Goal: Contribute content: Add original content to the website for others to see

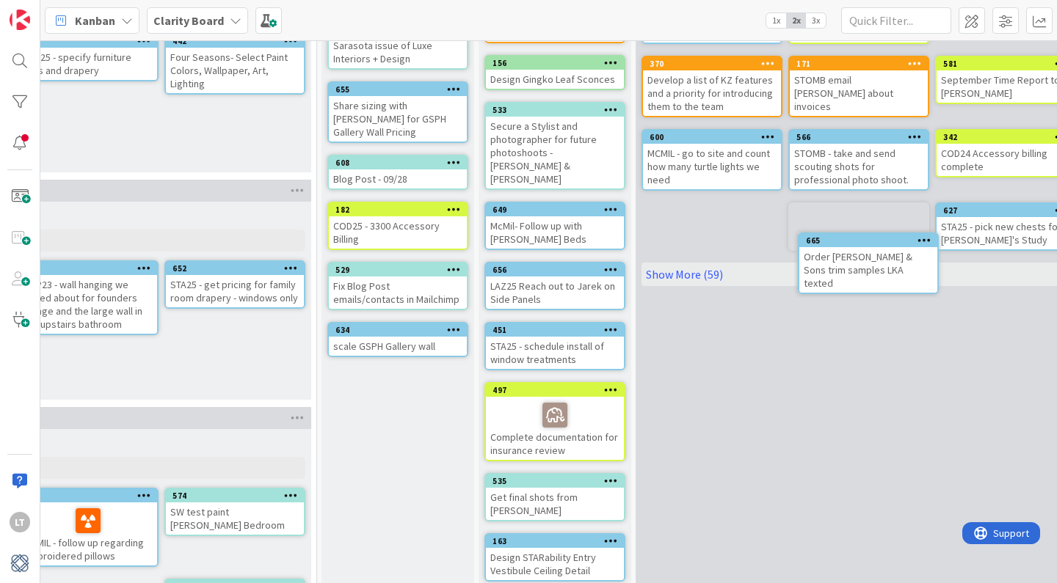
scroll to position [160, 1422]
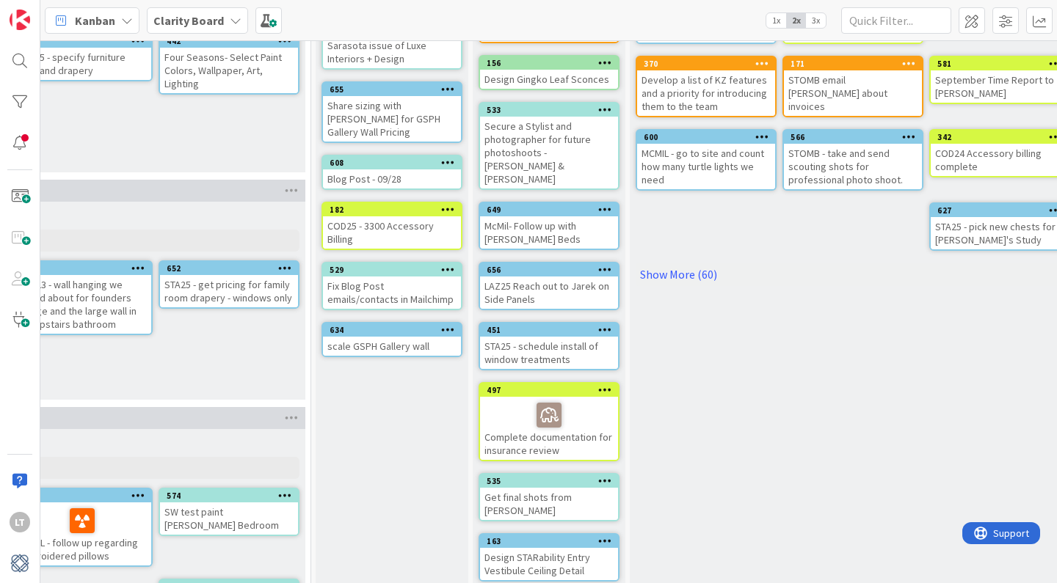
drag, startPoint x: 533, startPoint y: 289, endPoint x: 809, endPoint y: 260, distance: 276.6
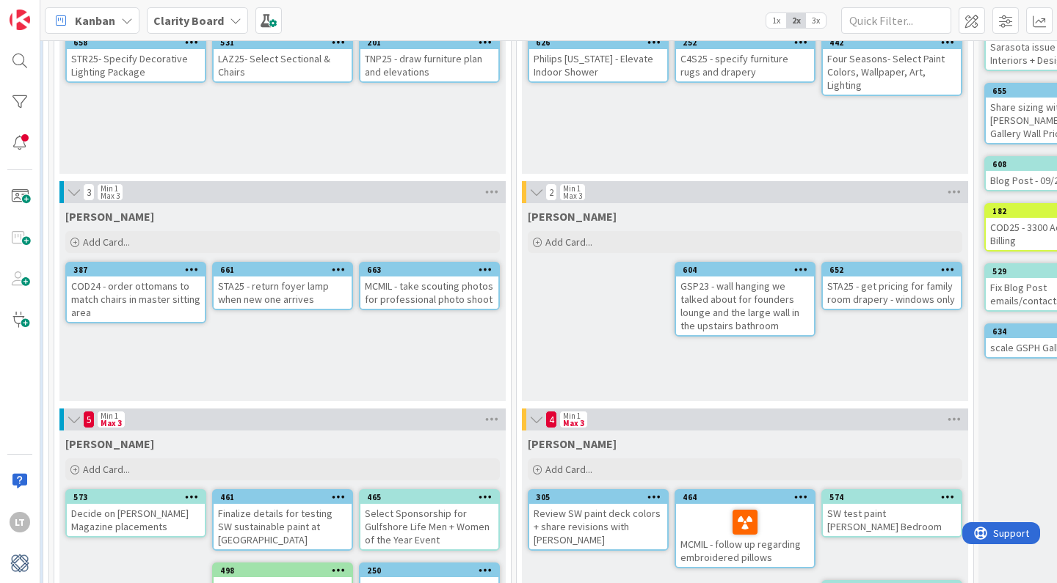
scroll to position [158, 765]
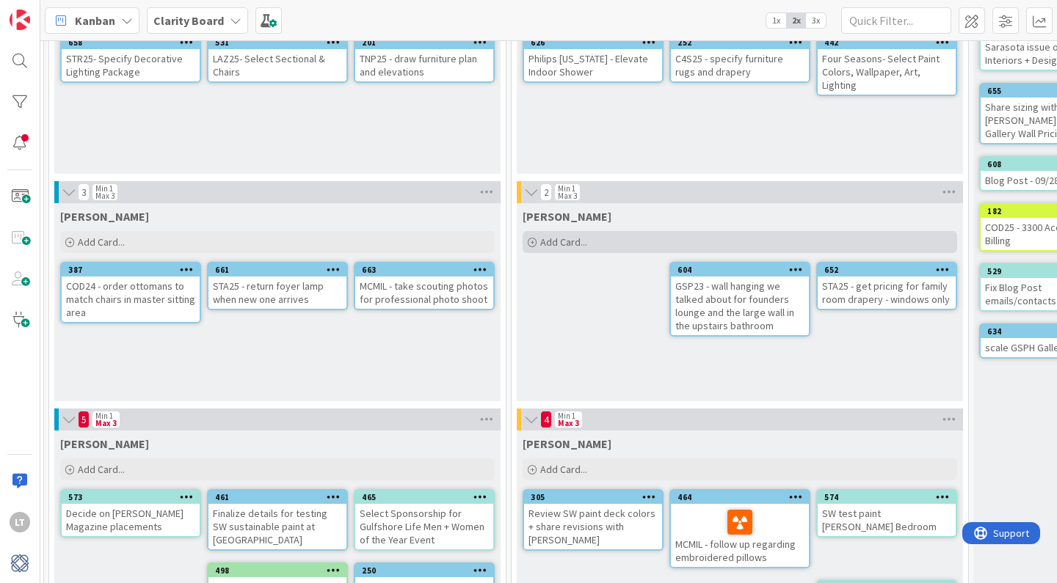
click at [579, 239] on span "Add Card..." at bounding box center [563, 242] width 47 height 13
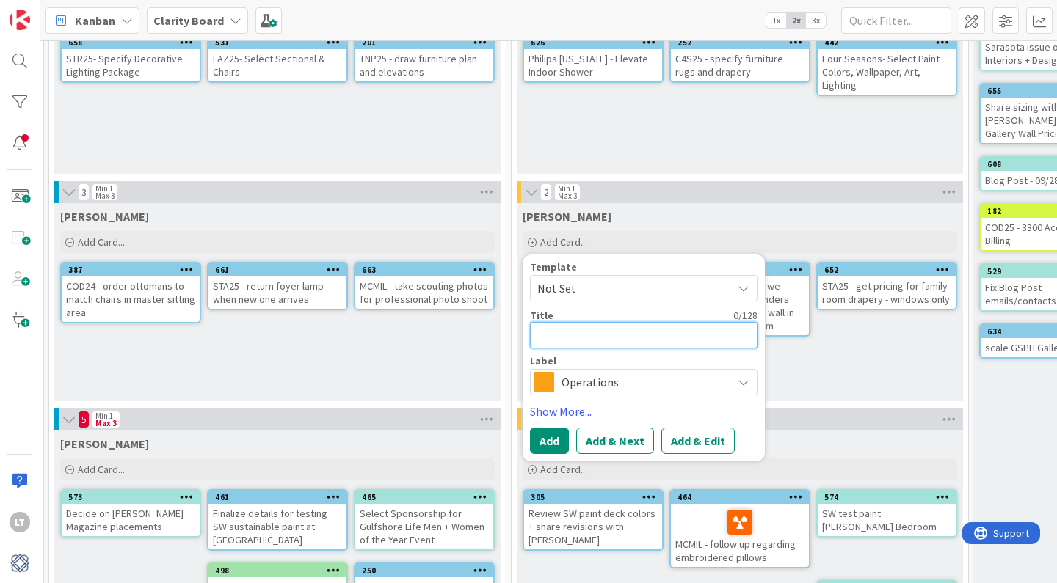
type textarea "M"
type textarea "x"
type textarea "MM"
type textarea "x"
type textarea "M"
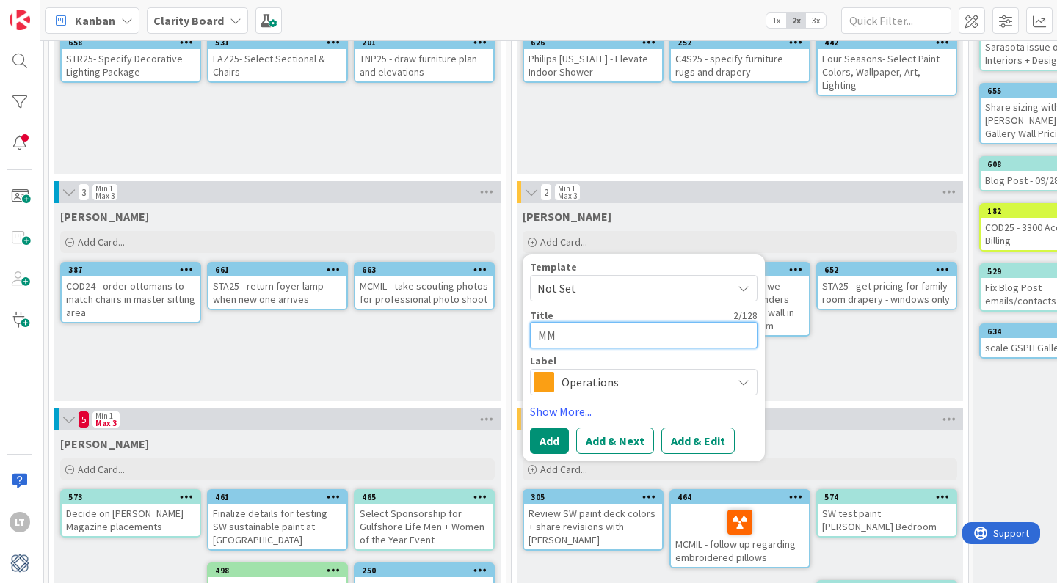
type textarea "x"
type textarea "MC"
type textarea "x"
type textarea "MCM"
type textarea "x"
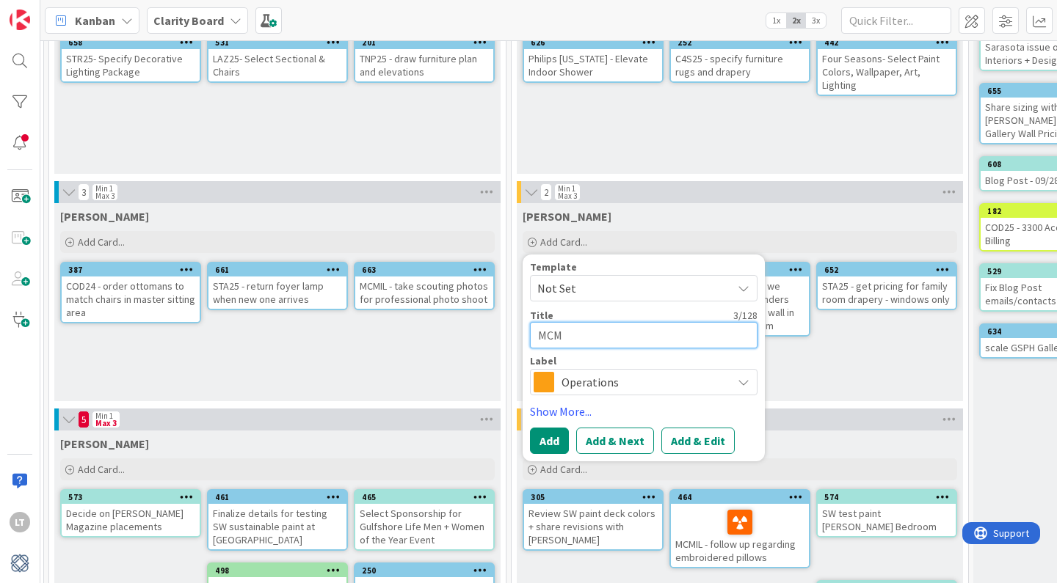
type textarea "MCMI"
type textarea "x"
type textarea "MCMIL"
type textarea "x"
type textarea "MCMIL"
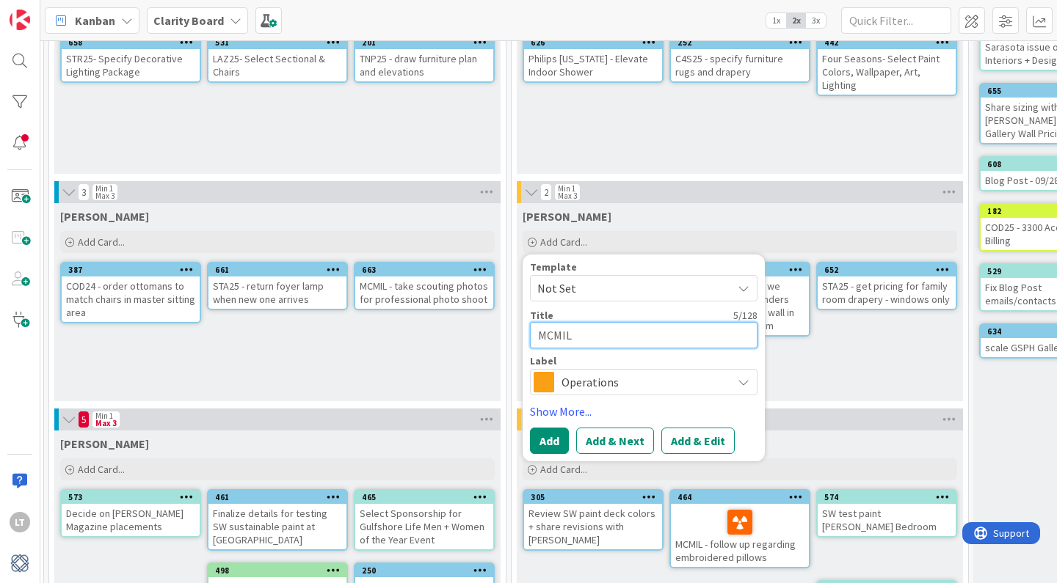
type textarea "x"
type textarea "MCMIL -"
type textarea "x"
type textarea "MCMIL -"
type textarea "x"
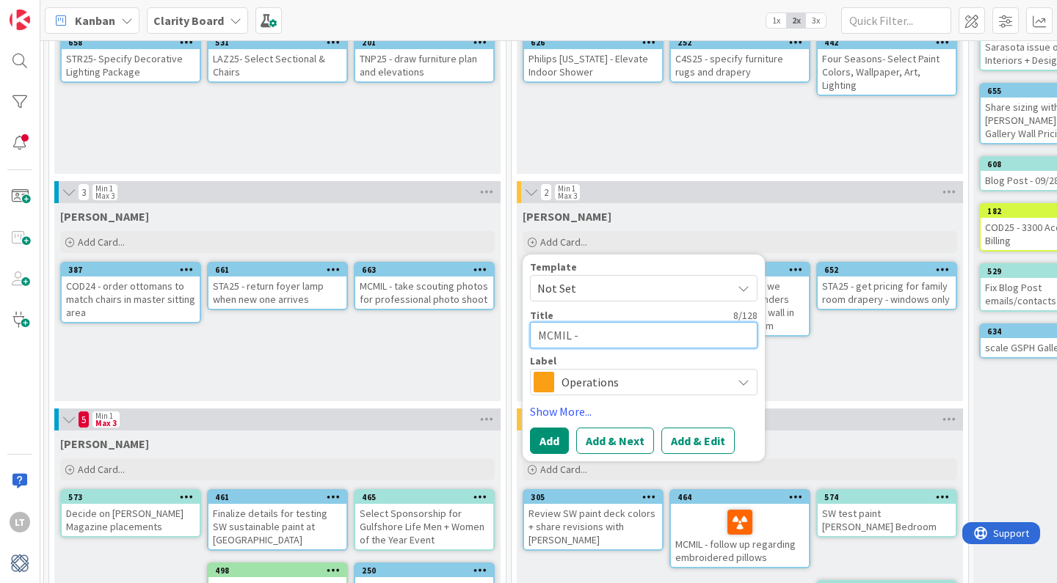
type textarea "MCMIL - t"
type textarea "x"
type textarea "MCMIL - ta"
type textarea "x"
type textarea "MCMIL - tak"
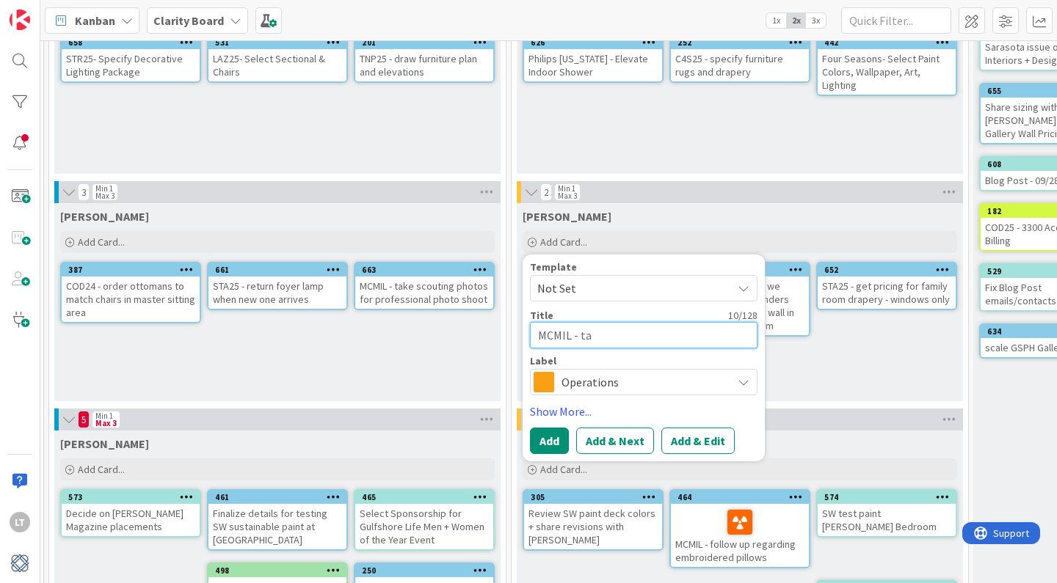
type textarea "x"
type textarea "MCMIL - take"
type textarea "x"
type textarea "MCMIL - take"
type textarea "x"
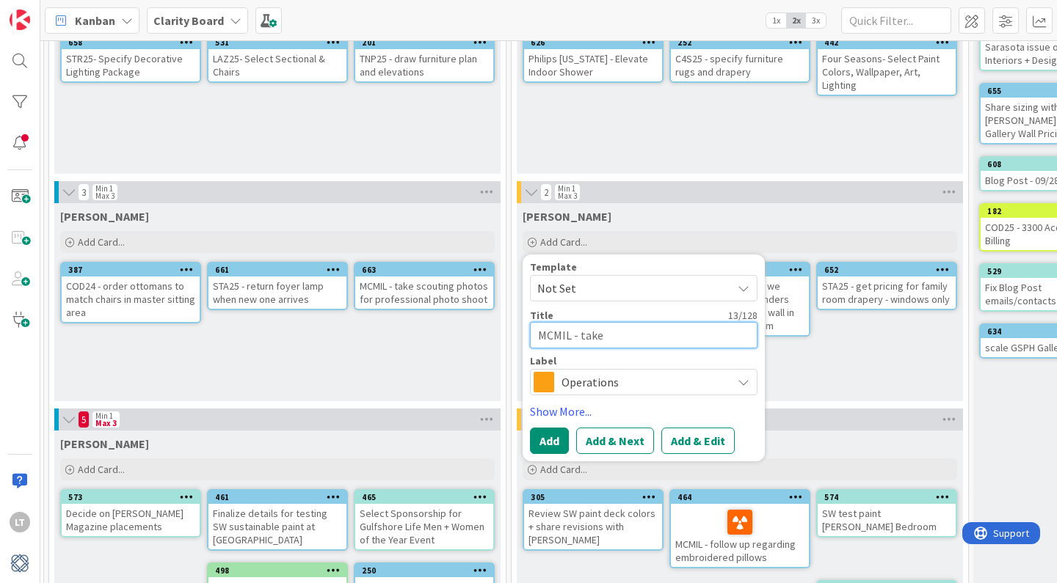
type textarea "MCMIL - take v"
type textarea "x"
type textarea "MCMIL - take vi"
type textarea "x"
type textarea "MCMIL - take vid"
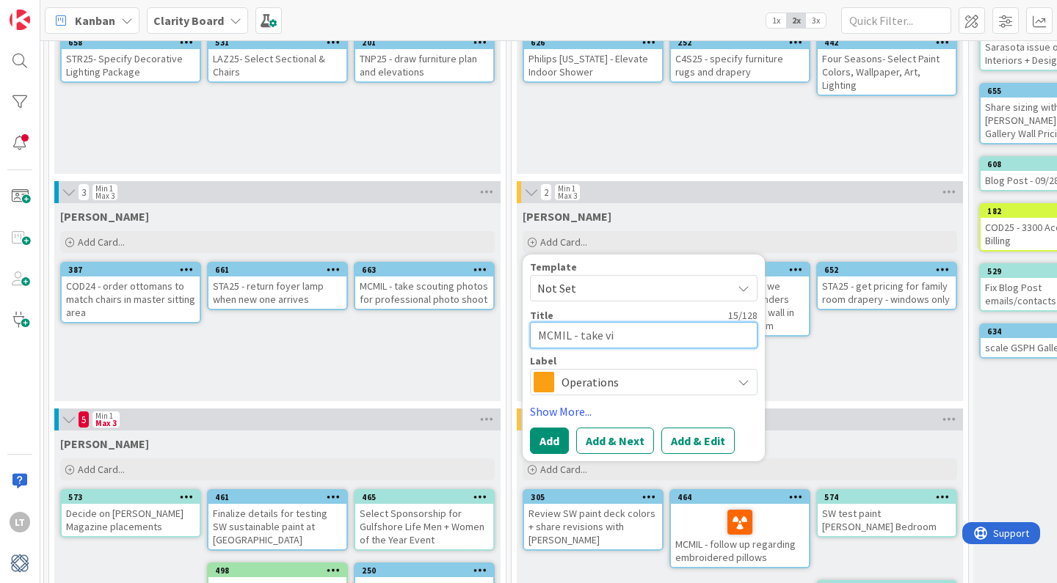
type textarea "x"
type textarea "MCMIL - take vide"
type textarea "x"
type textarea "MCMIL - take video"
type textarea "x"
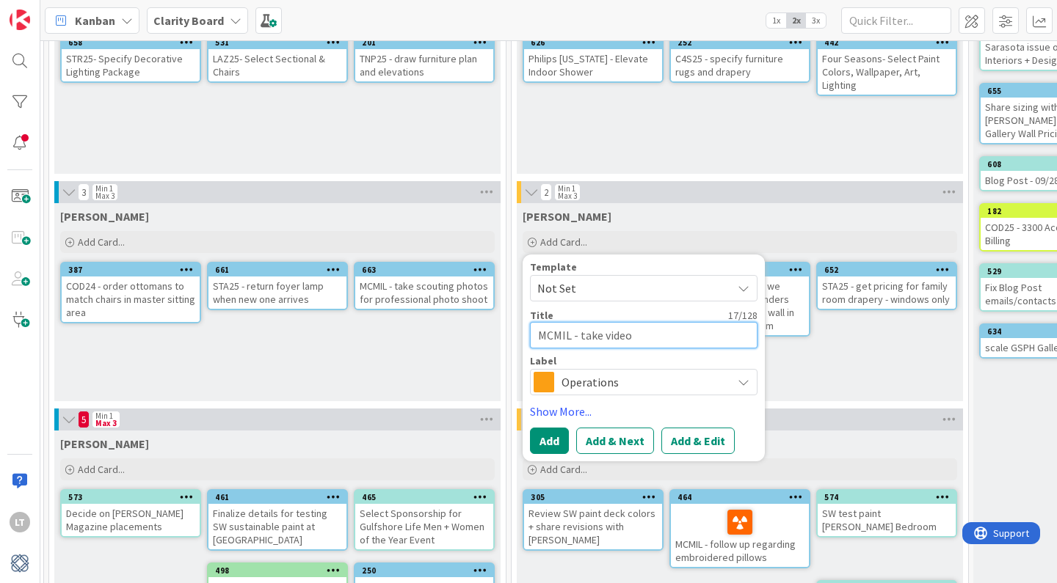
type textarea "MCMIL - take video"
type textarea "x"
type textarea "MCMIL - take video o"
type textarea "x"
type textarea "MCMIL - take video of"
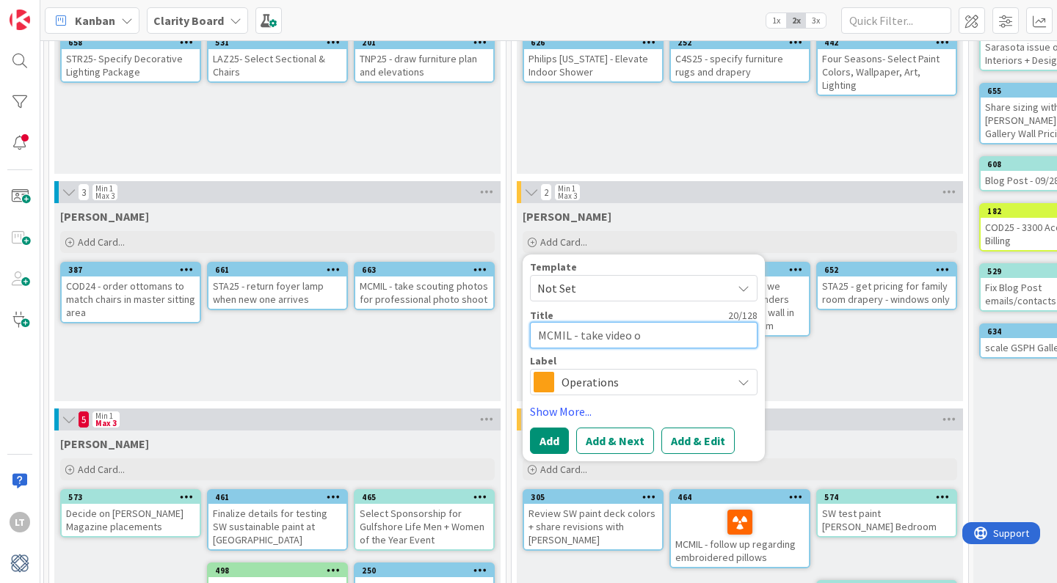
type textarea "x"
type textarea "MCMIL - take video of"
type textarea "x"
type textarea "MCMIL - take video of t"
type textarea "x"
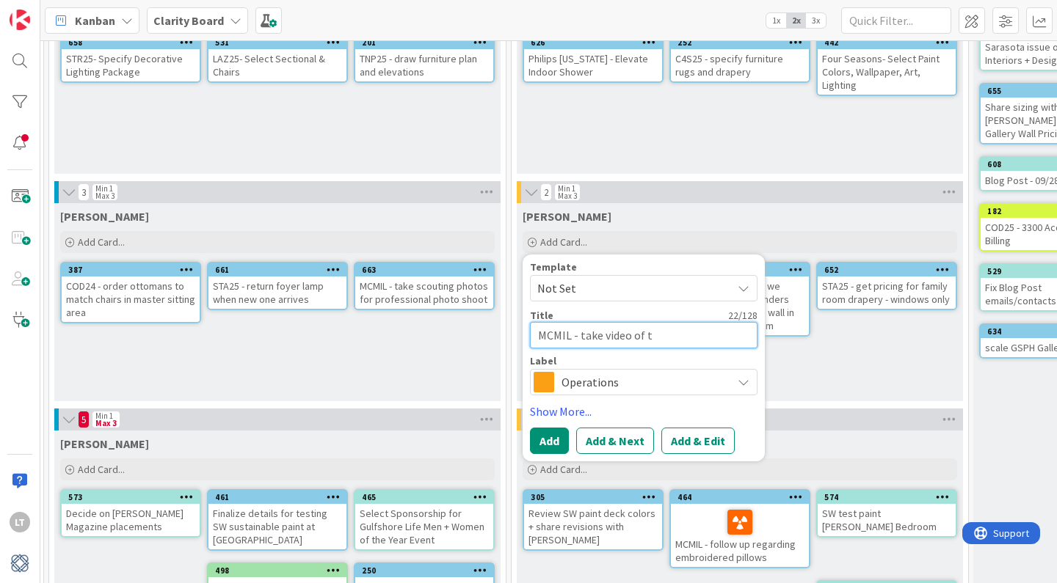
type textarea "MCMIL - take video of tr"
type textarea "x"
type textarea "MCMIL - take video of tru"
type textarea "x"
type textarea "MCMIL - take video of tr"
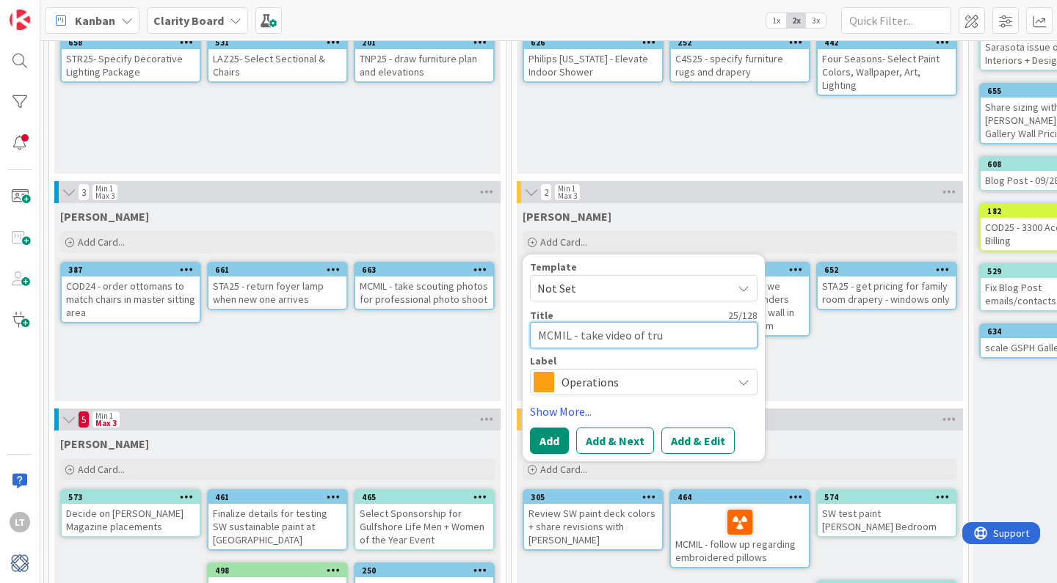
type textarea "x"
type textarea "MCMIL - take video of t"
type textarea "x"
type textarea "MCMIL - take video of tu"
type textarea "x"
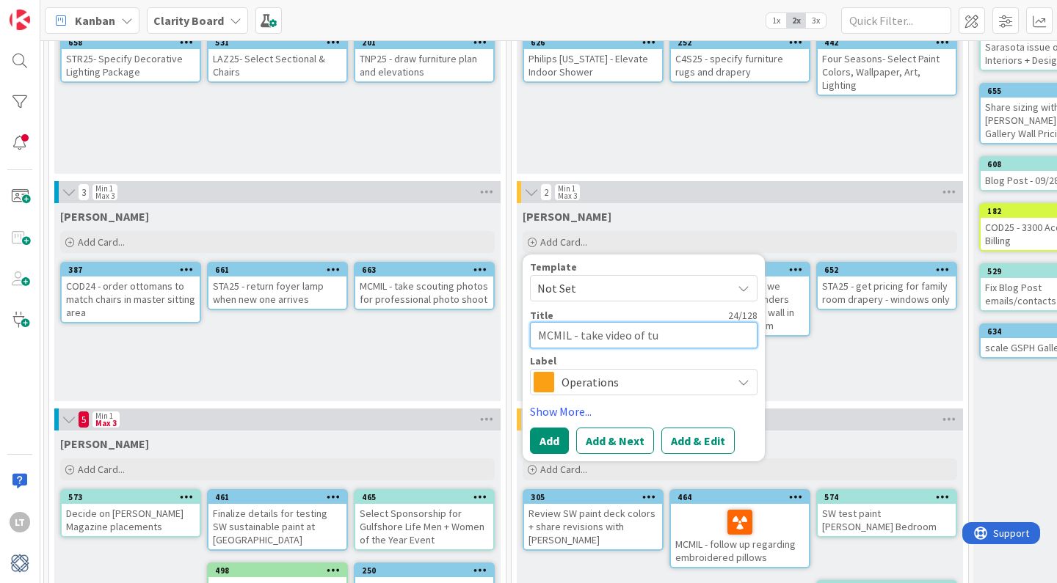
type textarea "MCMIL - take video of tur"
type textarea "x"
type textarea "MCMIL - take video of turt"
type textarea "x"
type textarea "MCMIL - take video of turtl"
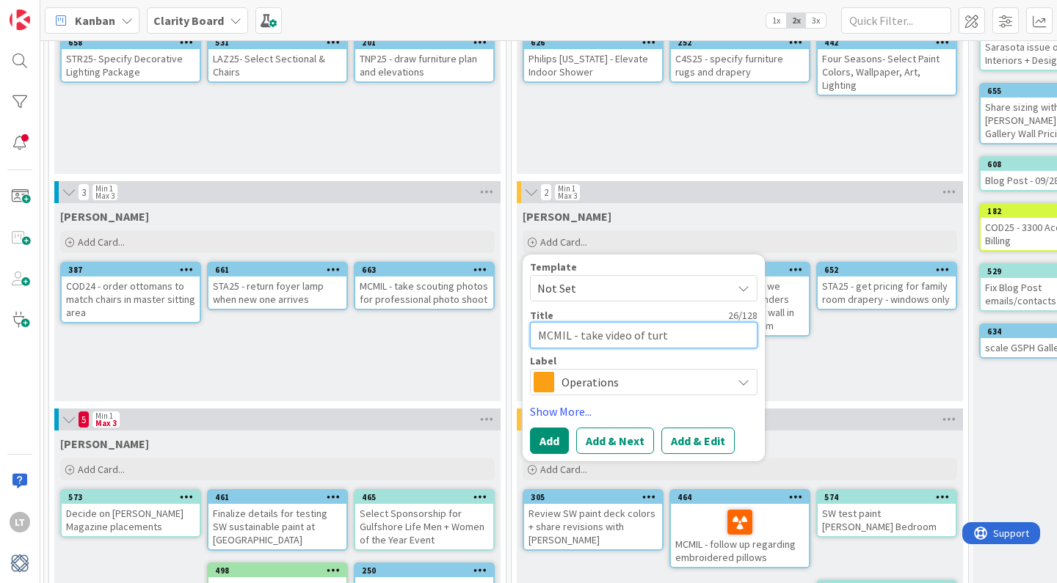
type textarea "x"
type textarea "MCMIL - take video of turtle"
type textarea "x"
type textarea "MCMIL - take video of turtle"
type textarea "x"
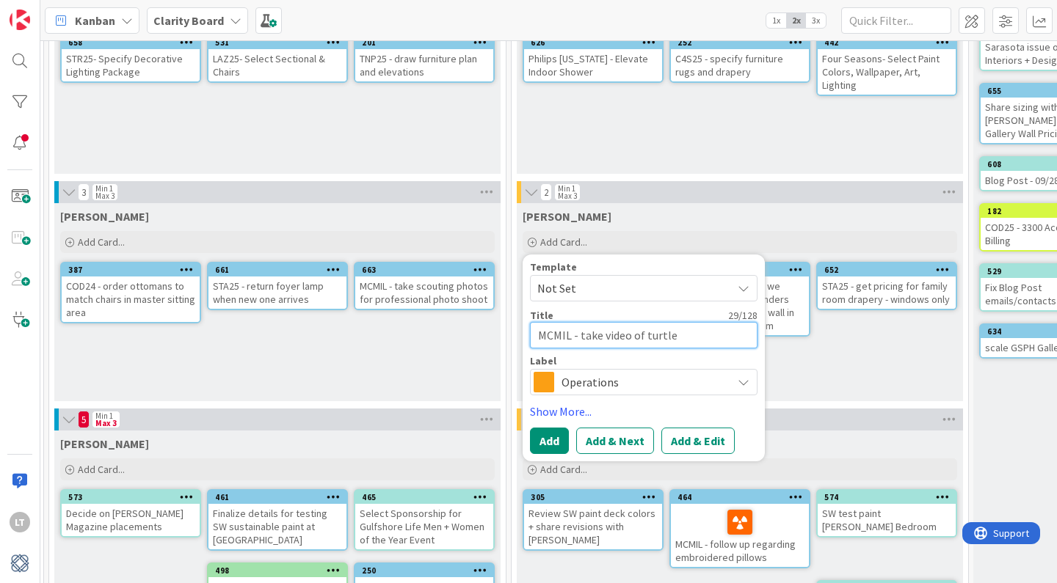
type textarea "MCMIL - take video of turtle e"
type textarea "x"
type textarea "MCMIL - take video of turtle em"
type textarea "x"
type textarea "MCMIL - take video of turtle emb"
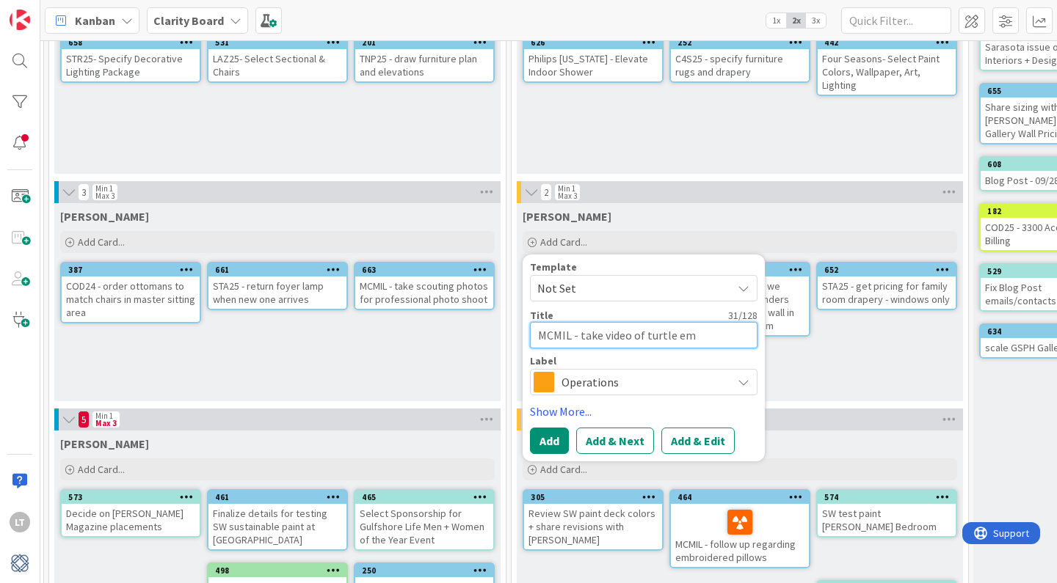
type textarea "x"
type textarea "MCMIL - take video of turtle embr"
type textarea "x"
type textarea "MCMIL - take video of turtle embro"
type textarea "x"
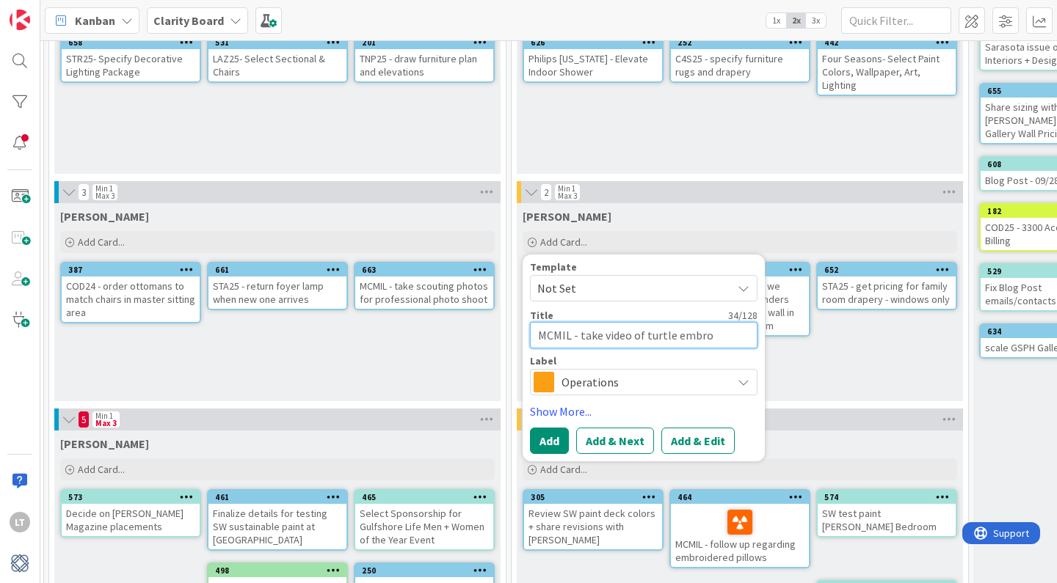
type textarea "MCMIL - take video of turtle embroi"
type textarea "x"
type textarea "MCMIL - take video of turtle embroid"
type textarea "x"
type textarea "MCMIL - take video of turtle embroide"
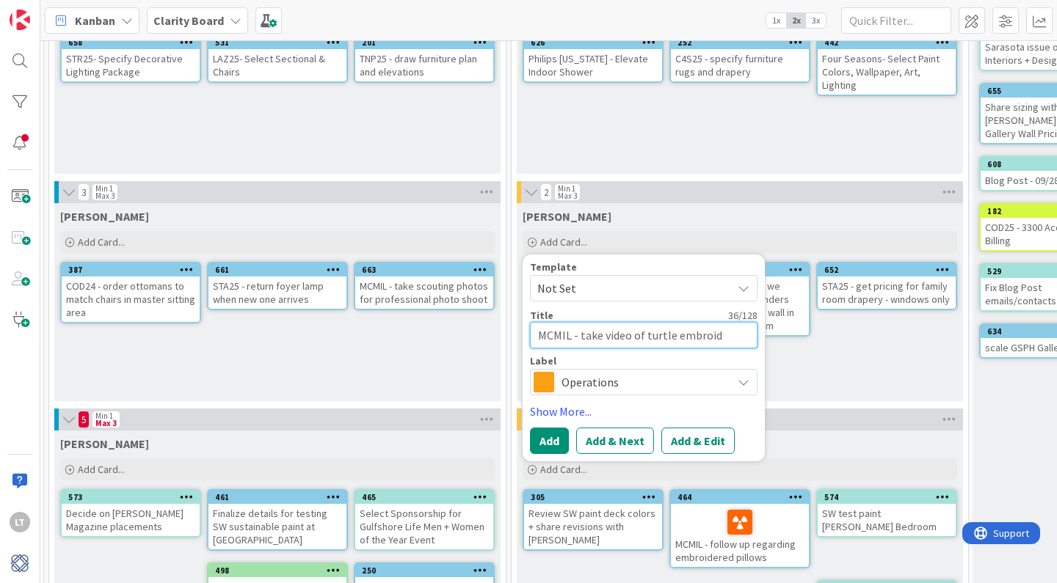
type textarea "x"
type textarea "MCMIL - take video of turtle embroider"
type textarea "x"
type textarea "MCMIL - take video of turtle embroidery"
type textarea "x"
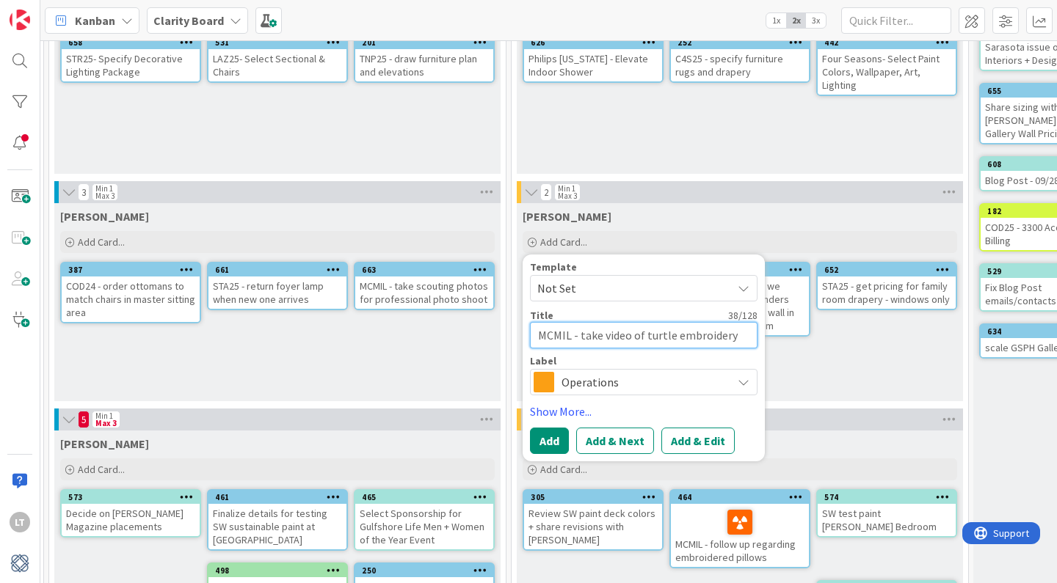
type textarea "MCMIL - take video of turtle embroidery"
type textarea "x"
type textarea "MCMIL - take video of turtle embroidery f"
type textarea "x"
type textarea "MCMIL - take video of turtle embroidery fo"
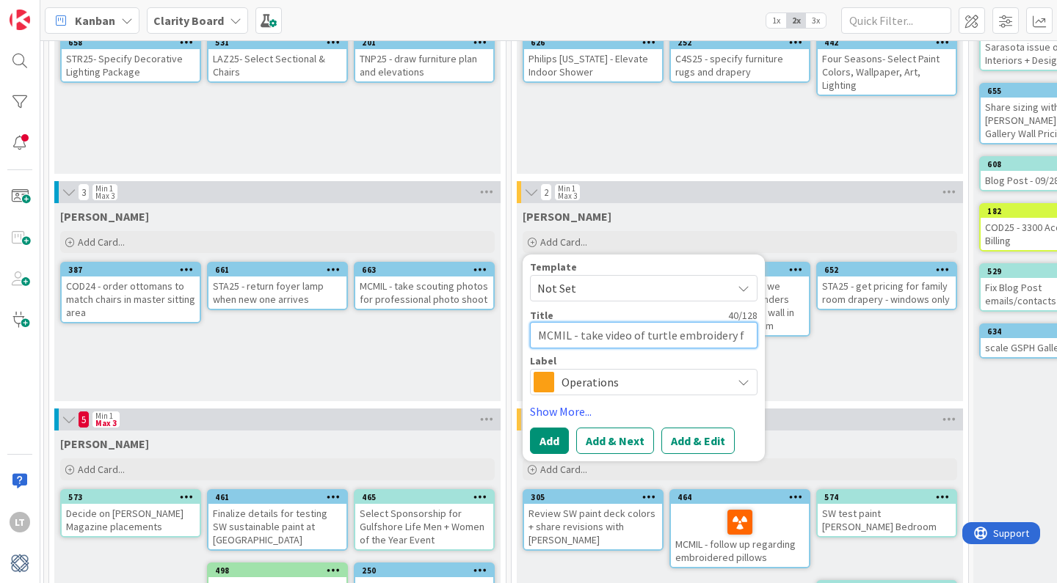
type textarea "x"
type textarea "MCMIL - take video of turtle embroidery for"
type textarea "x"
type textarea "MCMIL - take video of turtle embroidery for"
type textarea "x"
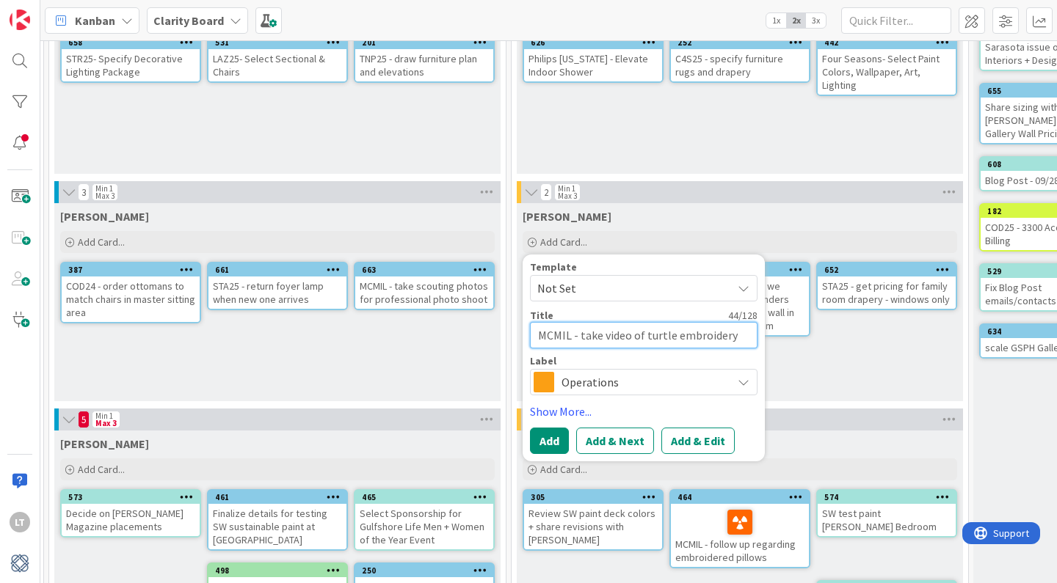
type textarea "MCMIL - take video of turtle embroidery for S"
type textarea "x"
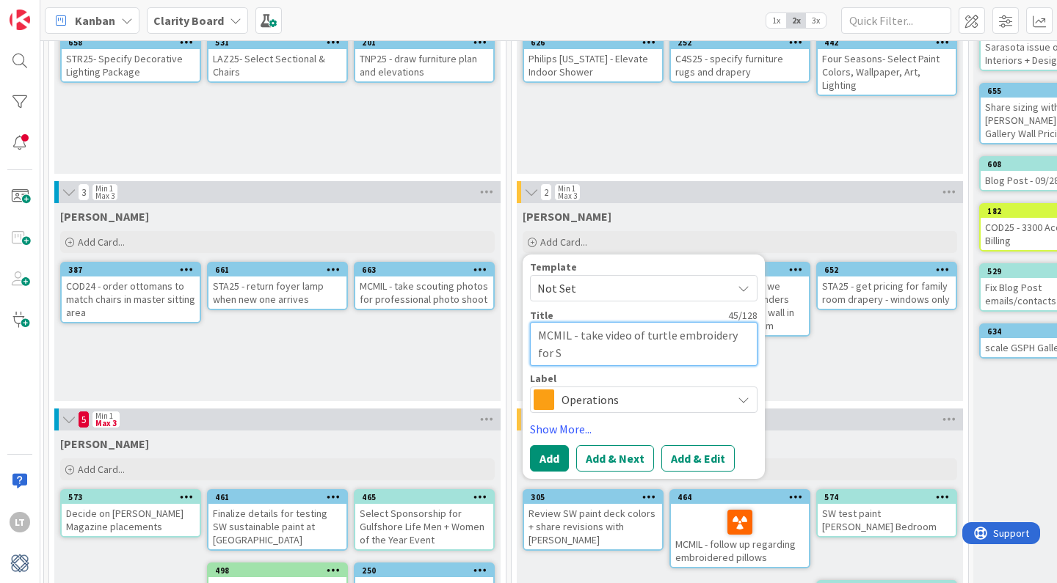
type textarea "MCMIL - take video of turtle embroidery for Sh"
type textarea "x"
type textarea "MCMIL - take video of turtle embroidery for She"
type textarea "x"
type textarea "MCMIL - take video of turtle embroidery for Shel"
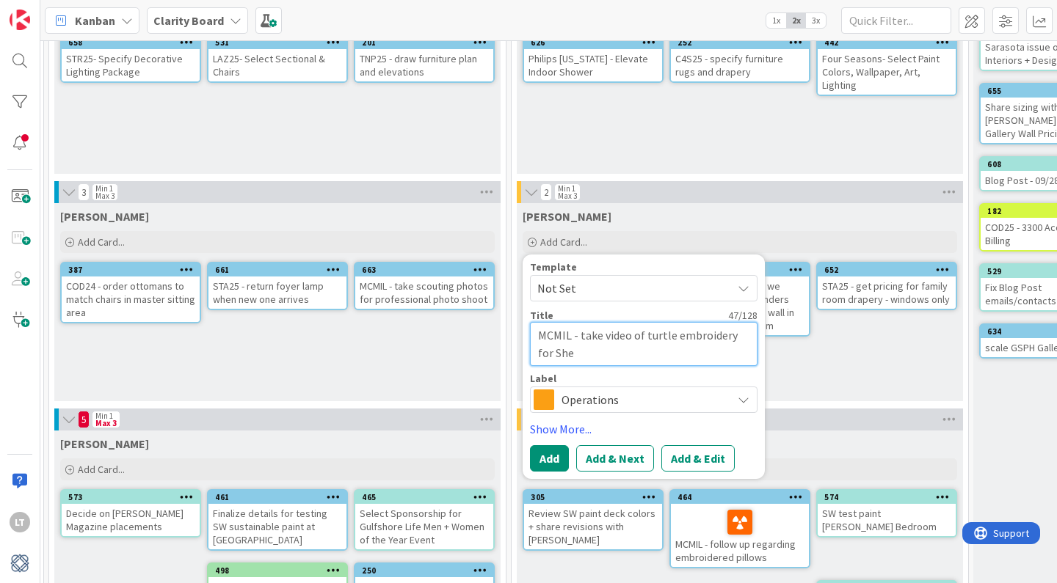
type textarea "x"
type textarea "MCMIL - take video of turtle embroidery for Shell"
type textarea "x"
type textarea "MCMIL - take video of turtle embroidery for [PERSON_NAME]"
type textarea "x"
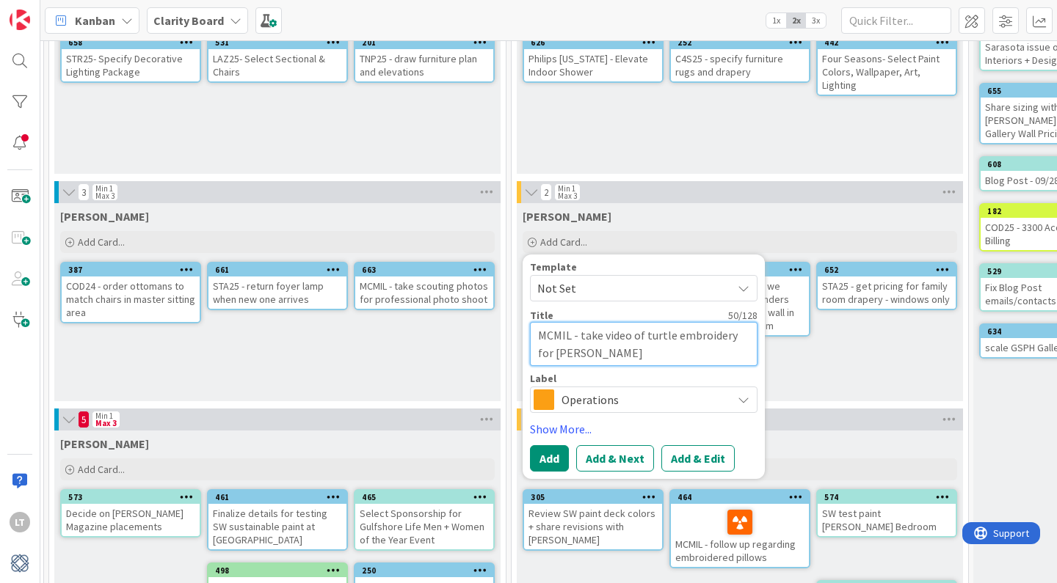
type textarea "MCMIL - take video of turtle embroidery for Shell"
type textarea "x"
type textarea "MCMIL - take video of turtle embroidery for [PERSON_NAME]"
type textarea "x"
type textarea "MCMIL - take video of turtle embroidery for [PERSON_NAME]"
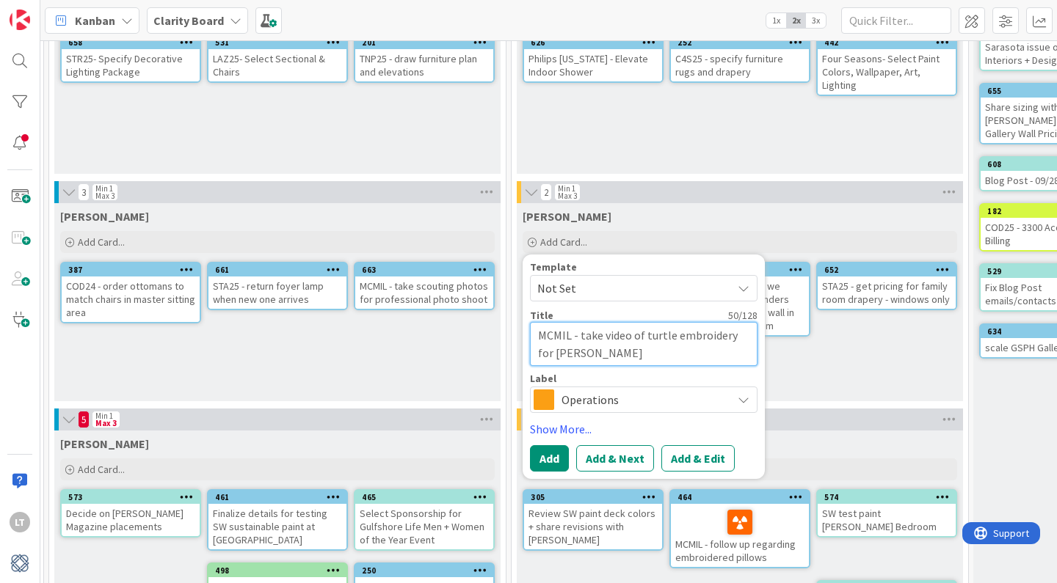
type textarea "x"
type textarea "MCMIL - take video of turtle embroidery for [PERSON_NAME]"
click at [744, 403] on icon at bounding box center [743, 400] width 12 height 12
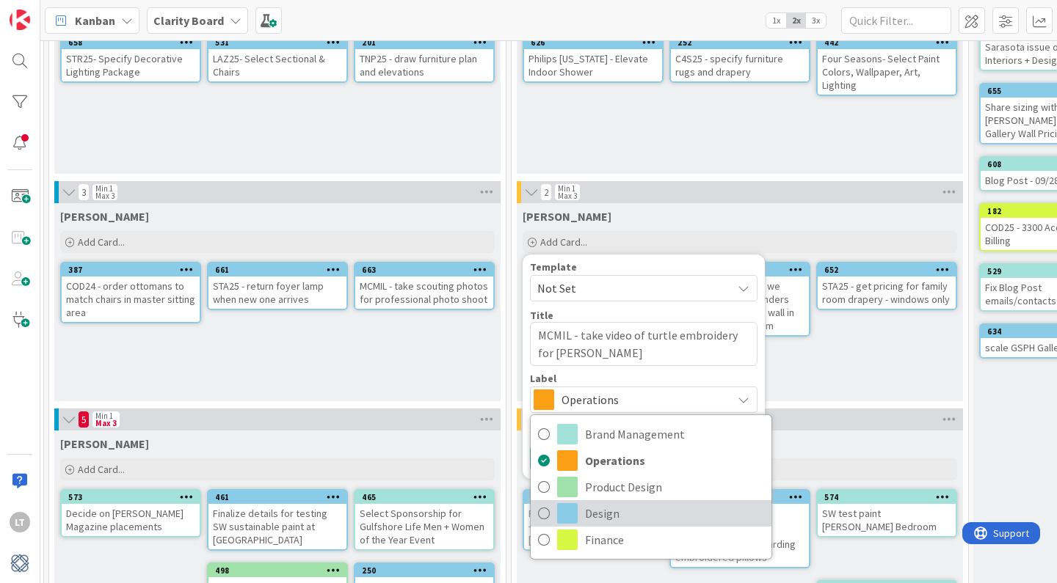
click at [594, 509] on span "Design" at bounding box center [674, 514] width 179 height 22
type textarea "x"
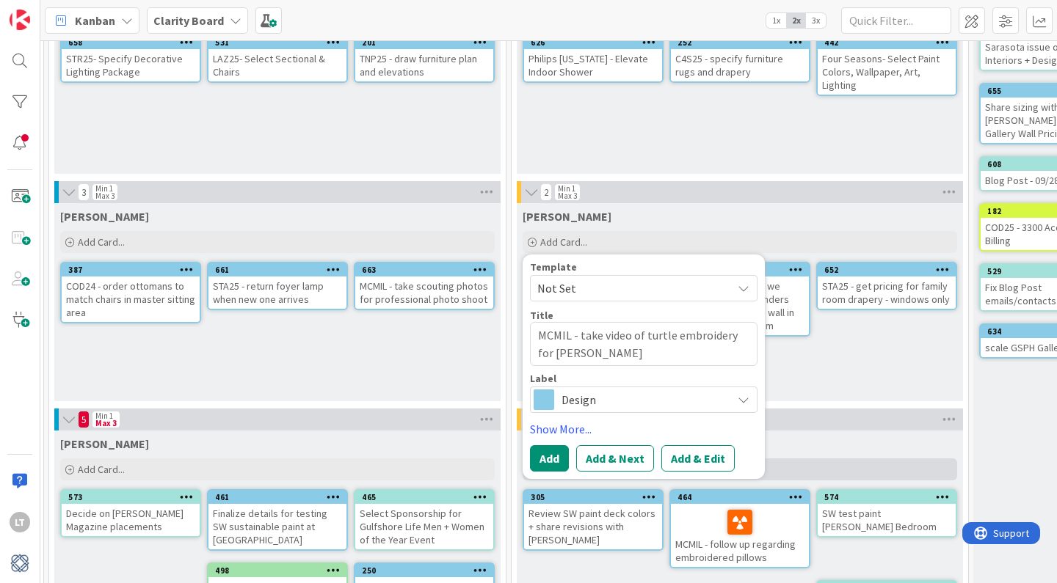
click at [553, 460] on button "Add" at bounding box center [549, 458] width 39 height 26
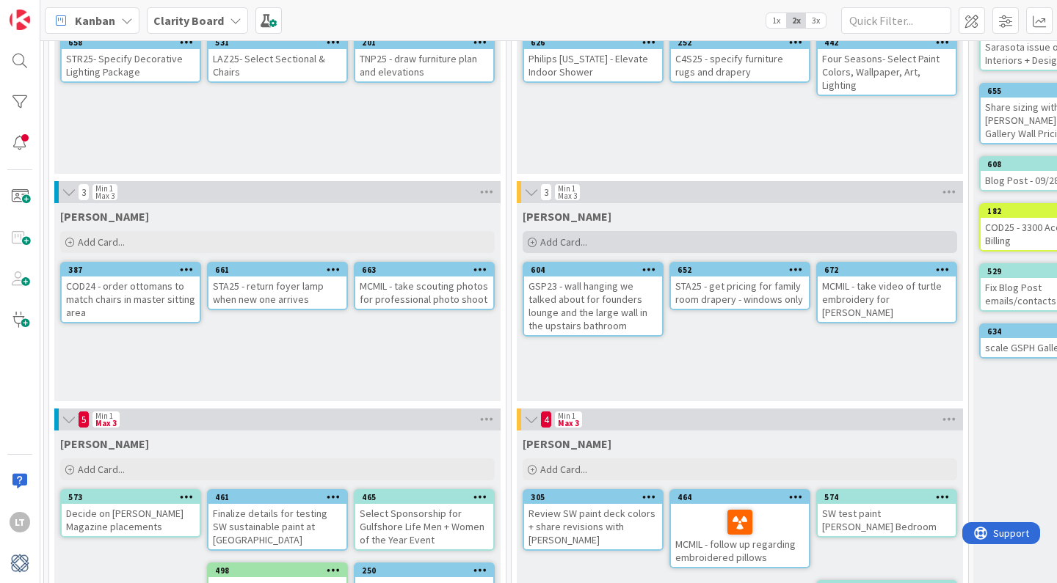
click at [589, 242] on div "Add Card..." at bounding box center [739, 242] width 434 height 22
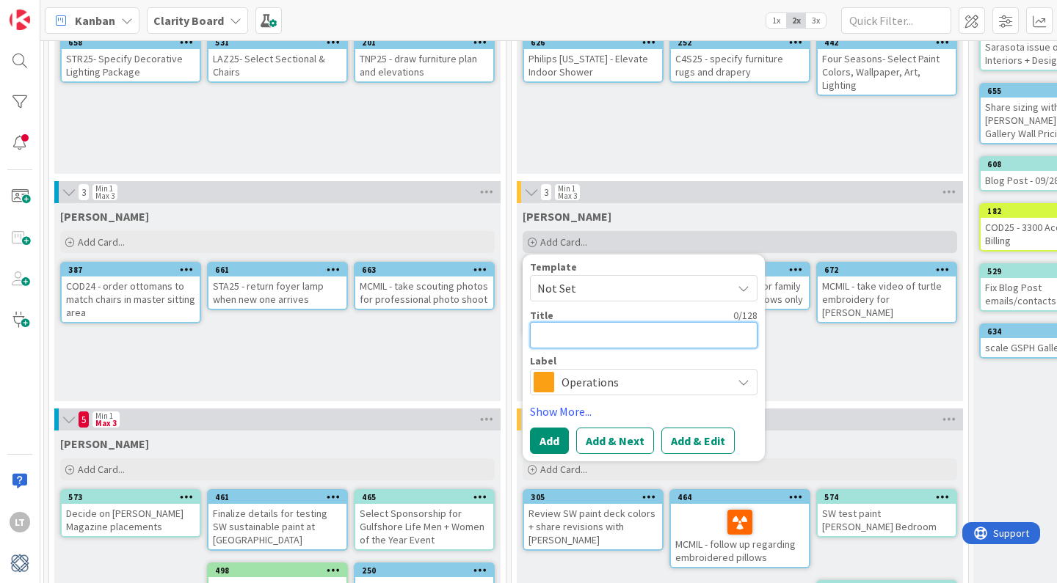
type textarea "M"
type textarea "x"
type textarea "MC"
type textarea "x"
type textarea "MCM"
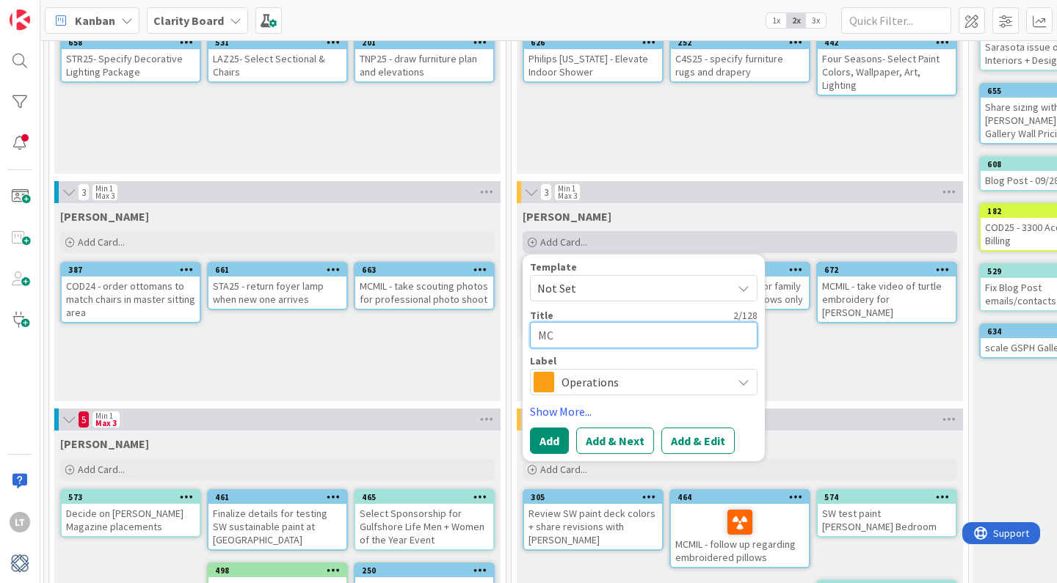
type textarea "x"
type textarea "MCMI"
type textarea "x"
type textarea "MCMIL"
type textarea "x"
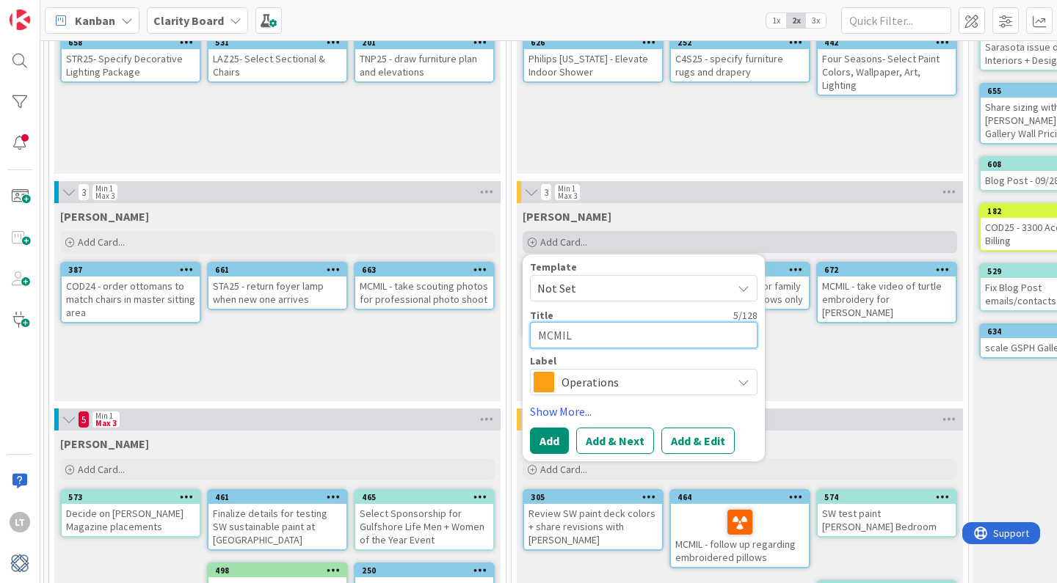
type textarea "MCMIL"
type textarea "x"
type textarea "MCMIL -"
type textarea "x"
type textarea "MCMIL -"
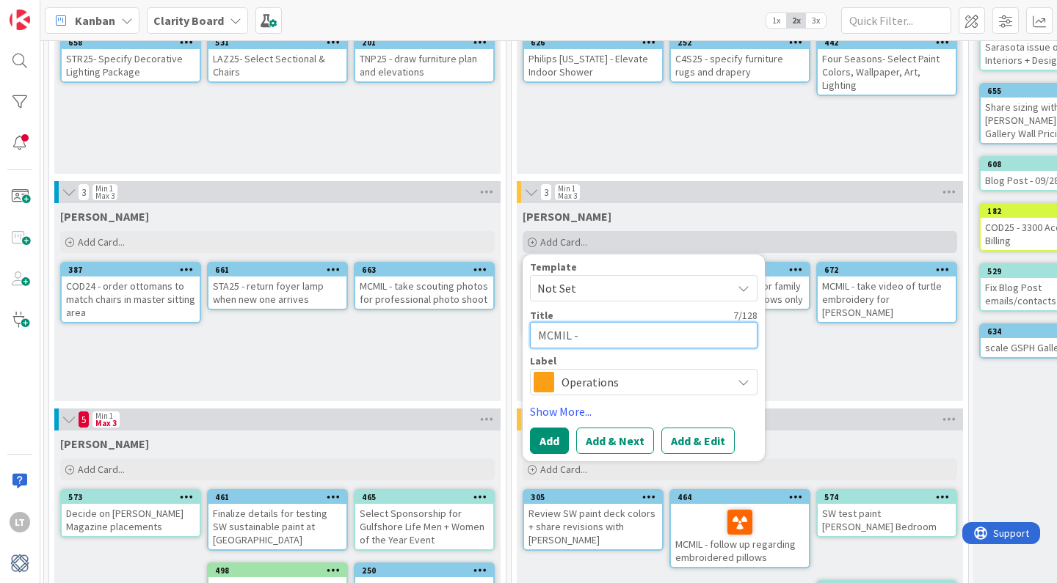
type textarea "x"
type textarea "MCMIL - g"
type textarea "x"
type textarea "MCMIL - ge"
type textarea "x"
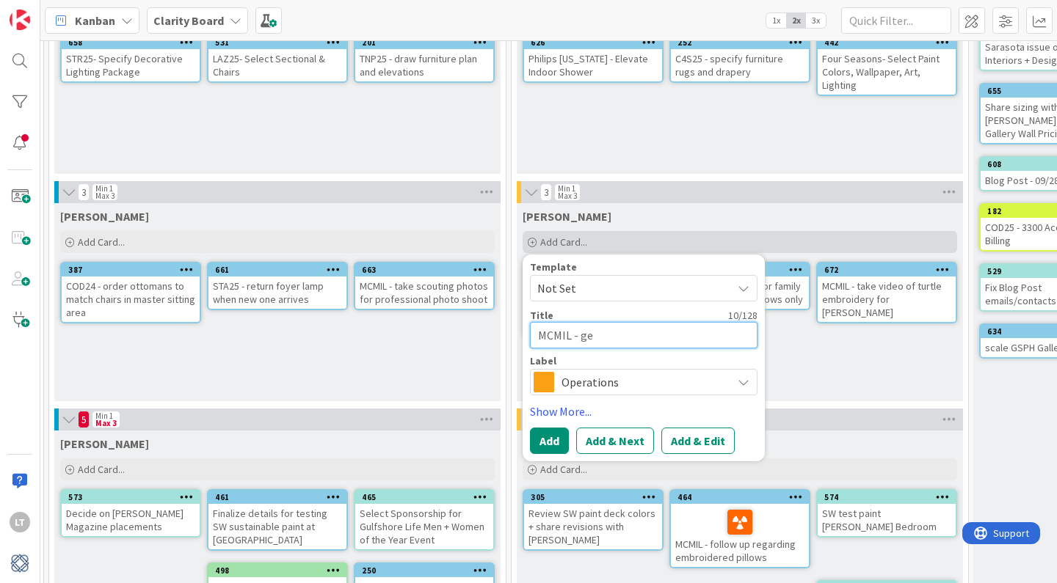
type textarea "MCMIL - get"
type textarea "x"
type textarea "MCMIL - get"
type textarea "x"
type textarea "MCMIL - get p"
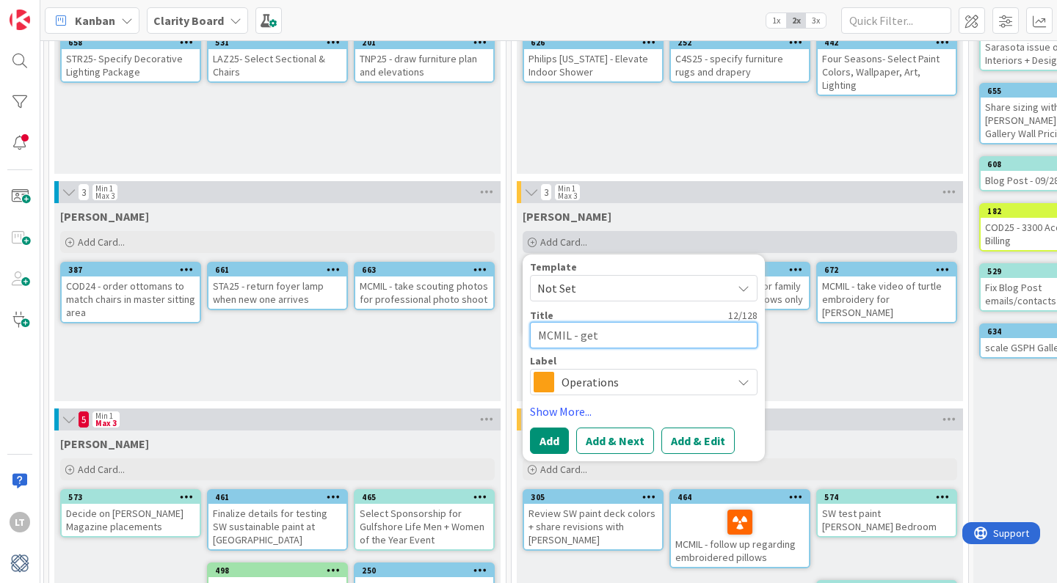
type textarea "x"
type textarea "MCMIL - get pr"
type textarea "x"
type textarea "MCMIL - get pri"
type textarea "x"
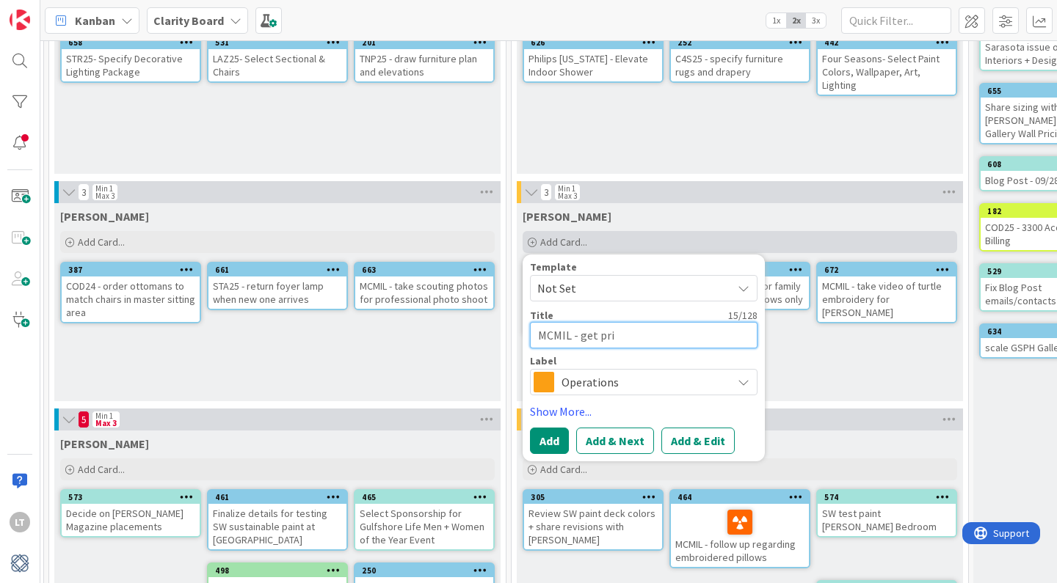
type textarea "MCMIL - get pric"
type textarea "x"
type textarea "MCMIL - get prici"
type textarea "x"
type textarea "MCMIL - get pricin"
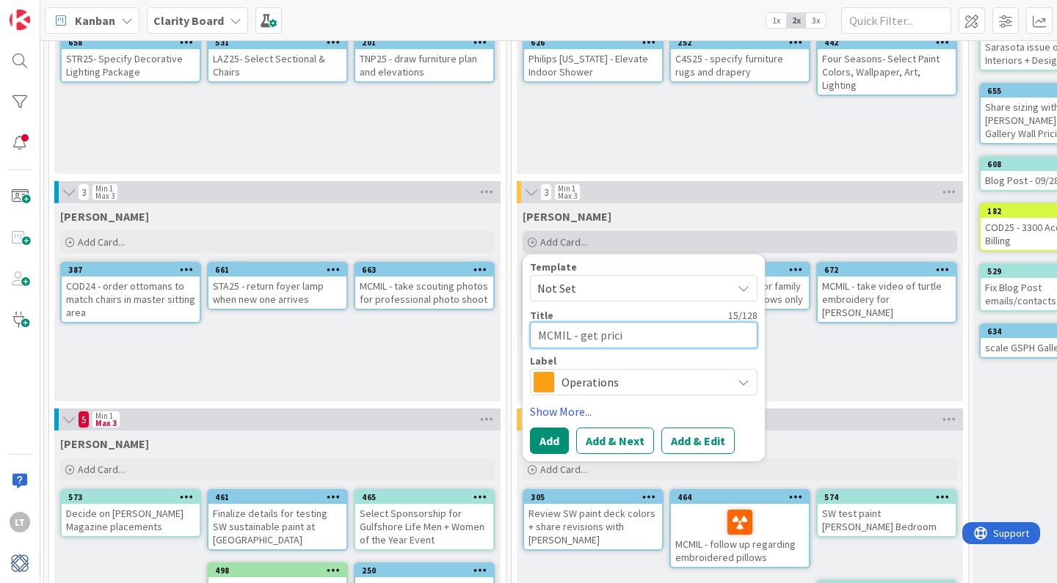
type textarea "x"
type textarea "MCMIL - get pricing"
type textarea "x"
type textarea "MCMIL - get pricing"
type textarea "x"
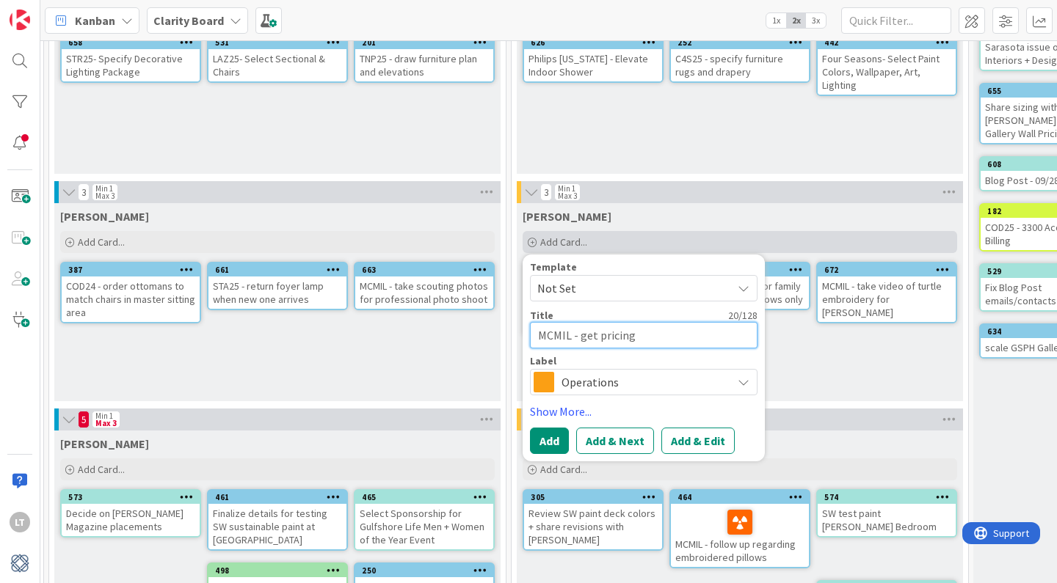
type textarea "MCMIL - get pricing"
type textarea "x"
type textarea "MCMIL - get pricin"
type textarea "x"
type textarea "MCMIL - get prici"
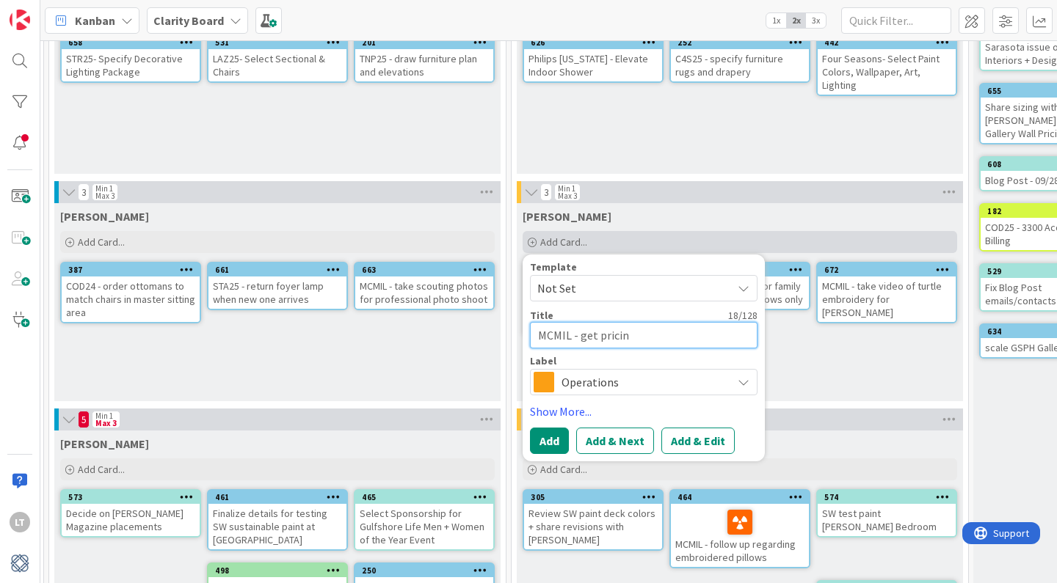
type textarea "x"
type textarea "MCMIL - get pric"
type textarea "x"
type textarea "MCMIL - get pri"
type textarea "x"
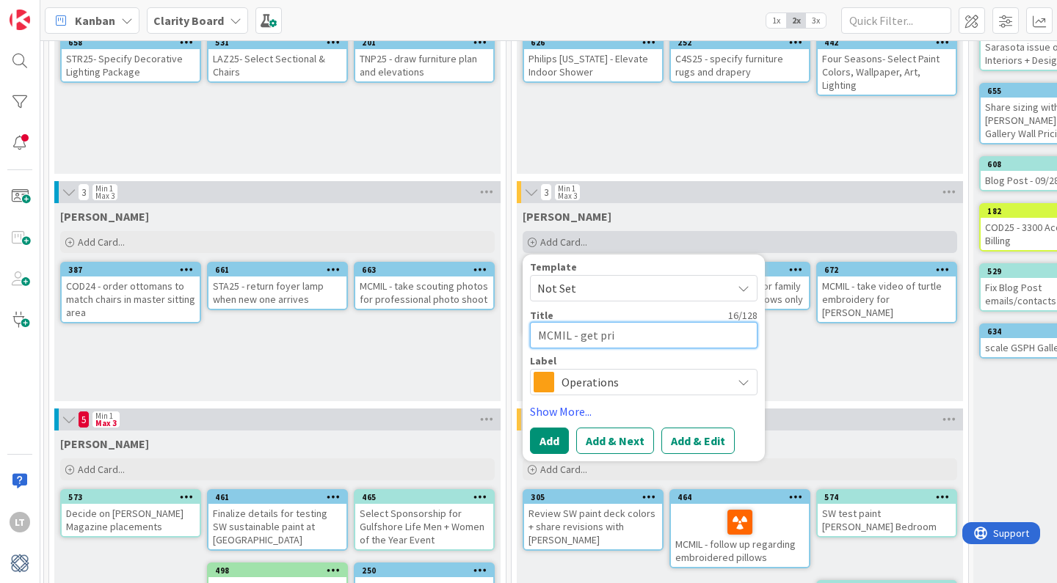
type textarea "MCMIL - get pr"
type textarea "x"
type textarea "MCMIL - get p"
type textarea "x"
type textarea "MCMIL - get"
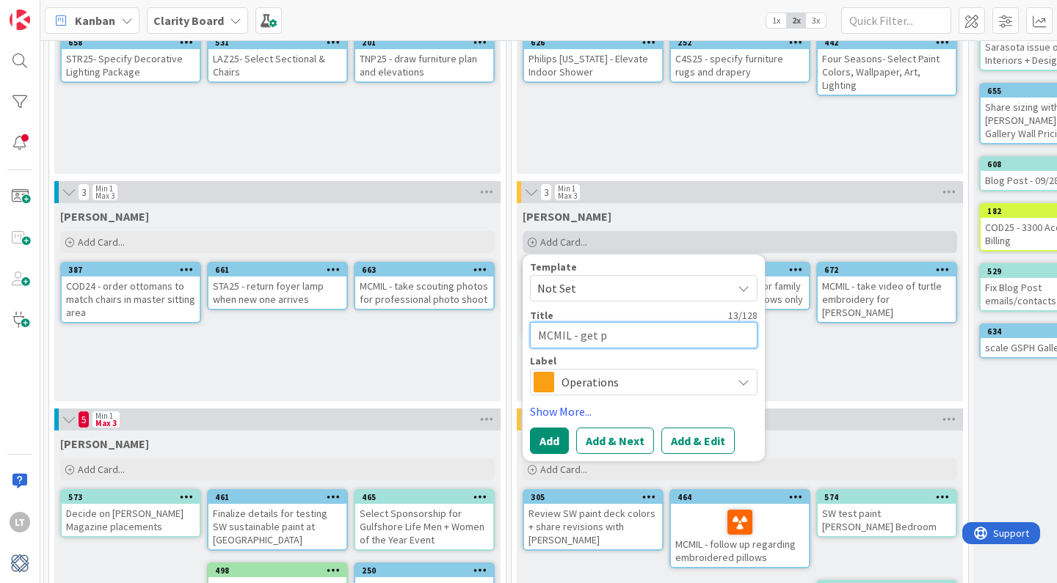
type textarea "x"
type textarea "MCMIL - get a"
type textarea "x"
type textarea "MCMIL - get ac"
type textarea "x"
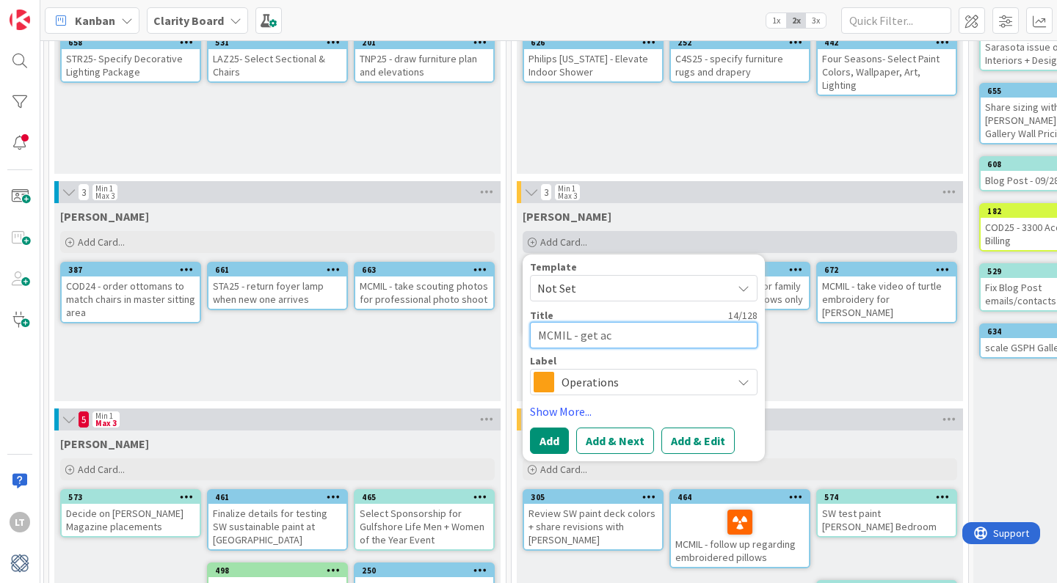
type textarea "MCMIL - get acc"
type textarea "x"
type textarea "MCMIL - get accu"
type textarea "x"
type textarea "MCMIL - get accur"
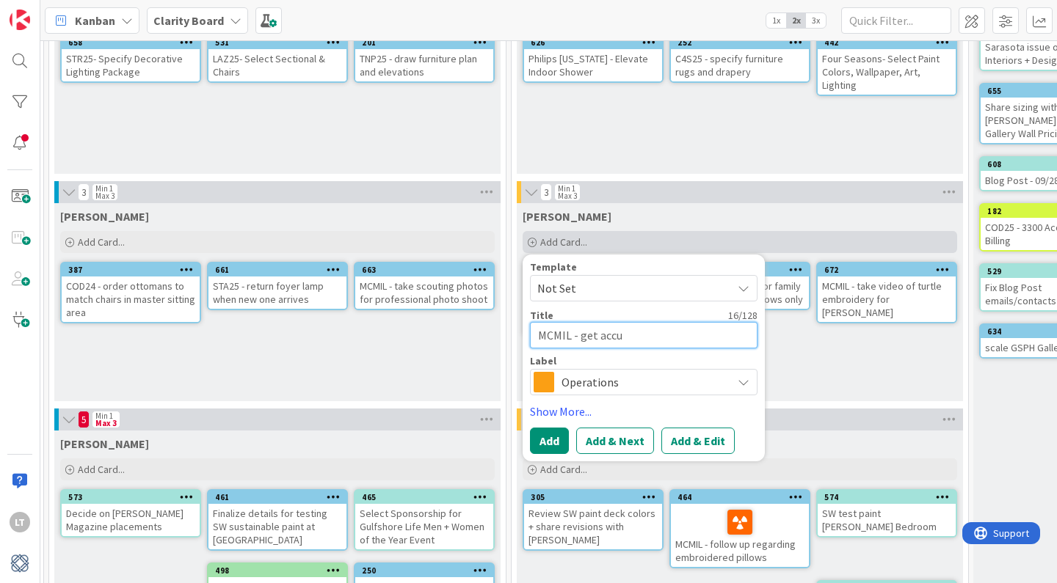
type textarea "x"
type textarea "MCMIL - get accura"
type textarea "x"
type textarea "MCMIL - get accurat"
type textarea "x"
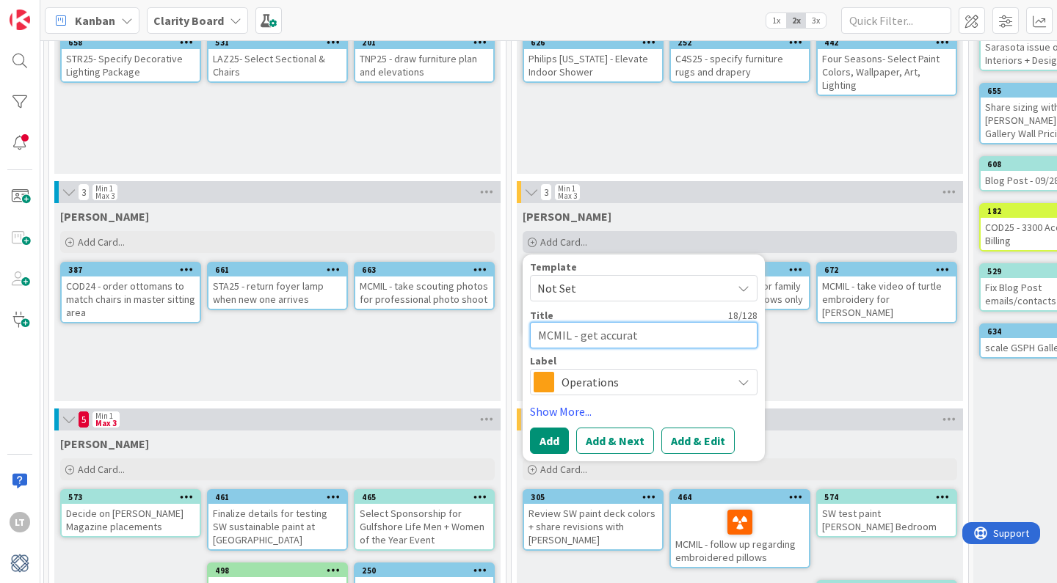
type textarea "MCMIL - get accurate"
type textarea "x"
type textarea "MCMIL - get accurate"
type textarea "x"
type textarea "MCMIL - get accurate p"
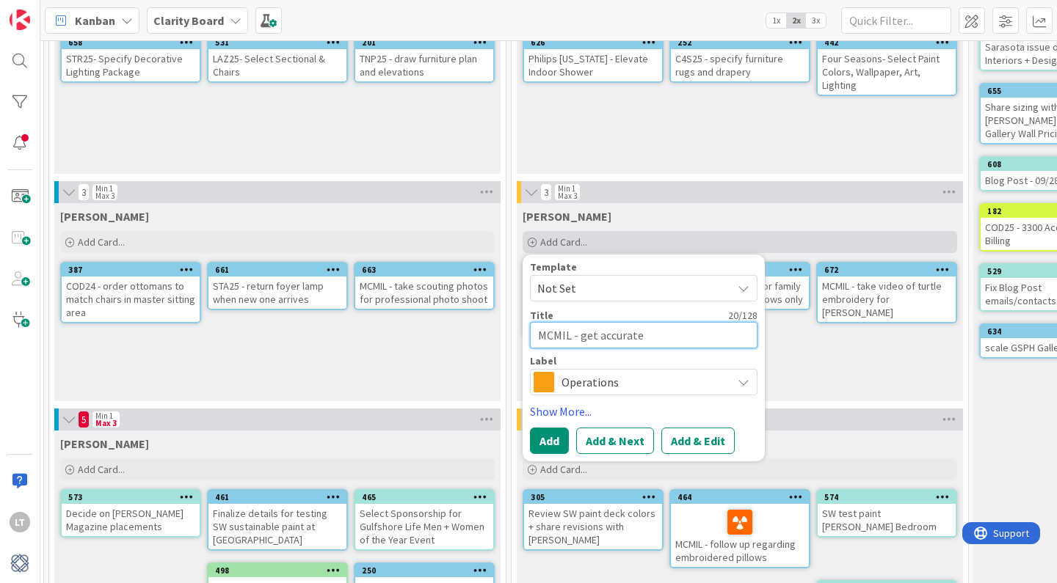
type textarea "x"
type textarea "MCMIL - get accurate pr"
type textarea "x"
type textarea "MCMIL - get accurate pri"
type textarea "x"
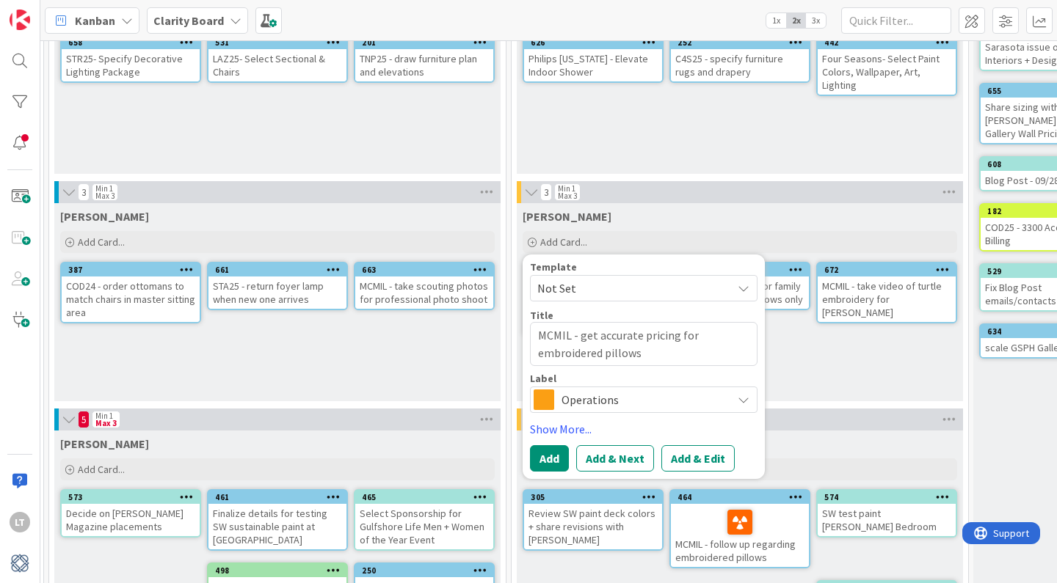
click at [641, 408] on span "Operations" at bounding box center [642, 400] width 163 height 21
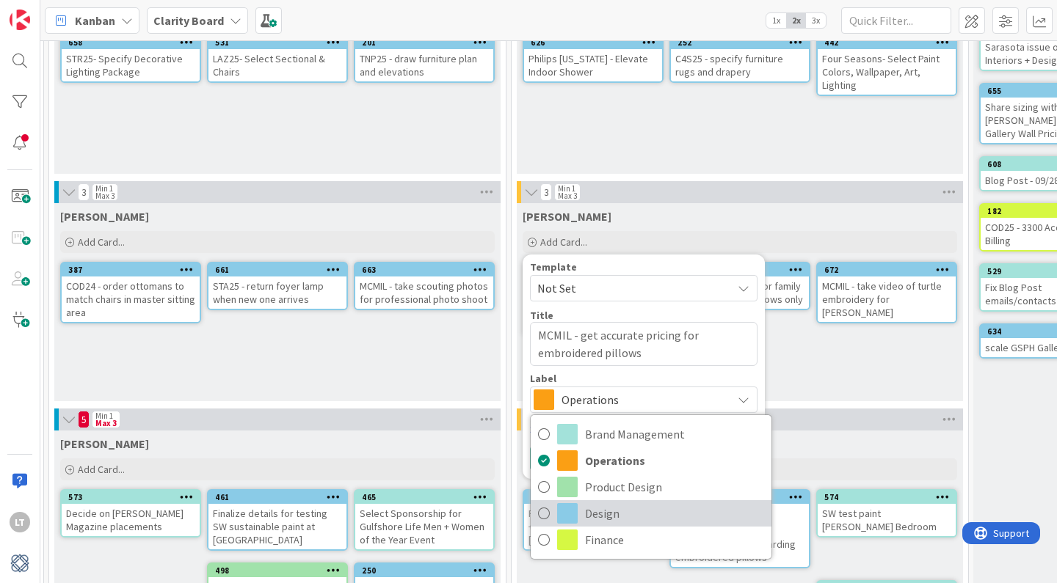
click at [545, 512] on icon at bounding box center [544, 514] width 12 height 22
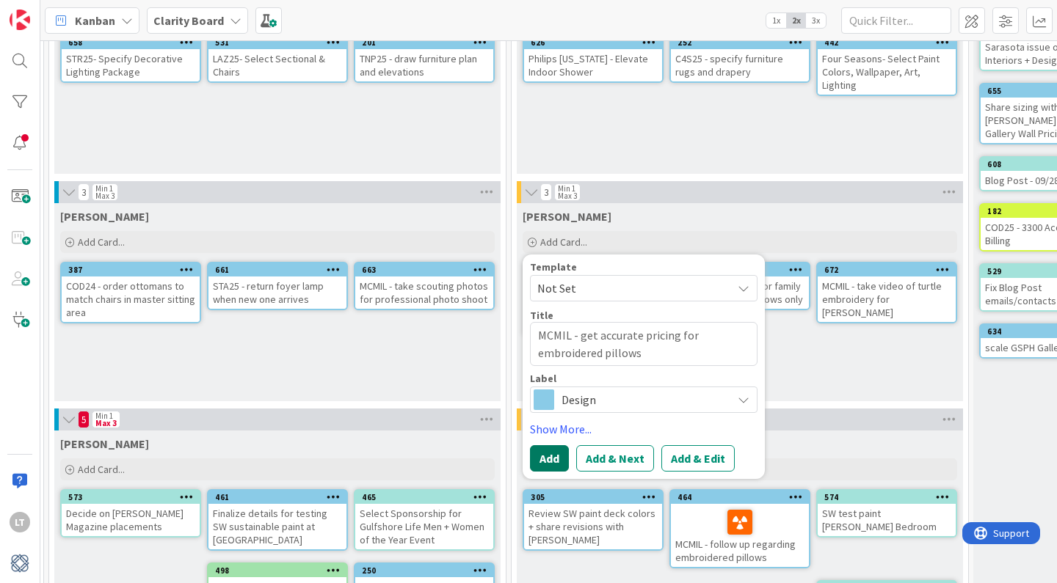
click at [560, 462] on button "Add" at bounding box center [549, 458] width 39 height 26
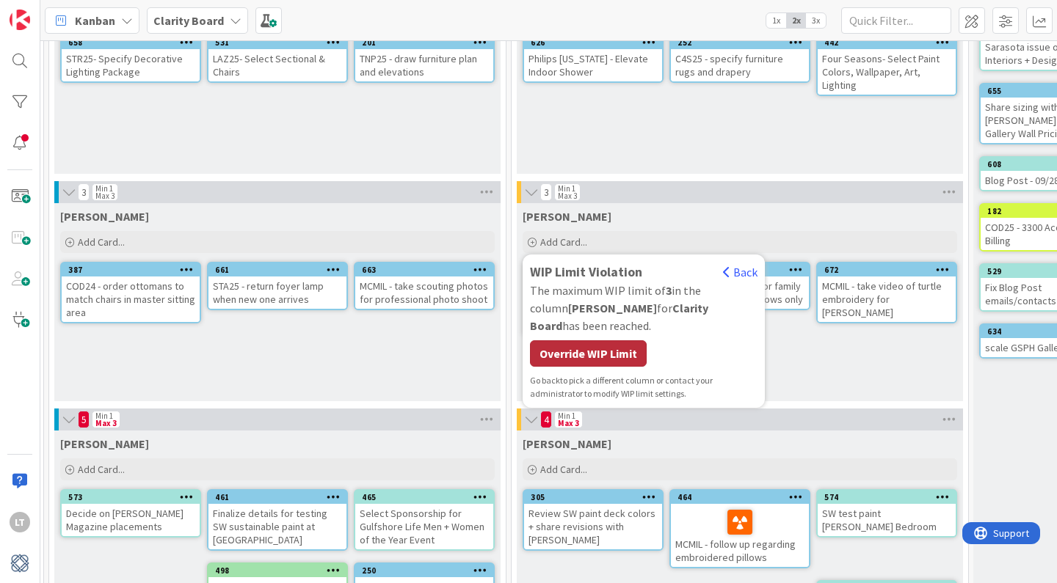
click at [586, 340] on div "Override WIP Limit" at bounding box center [588, 353] width 117 height 26
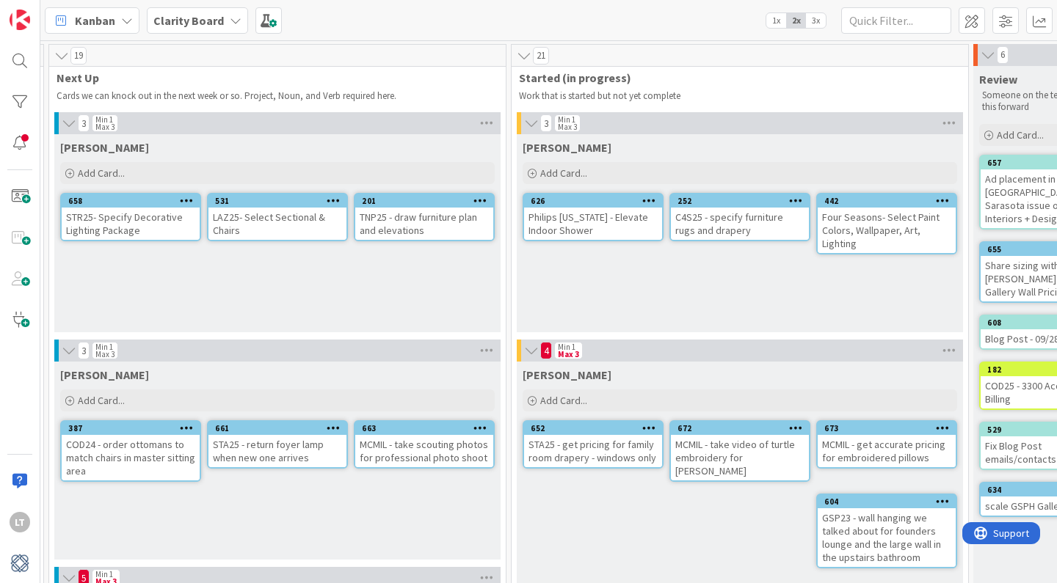
scroll to position [0, 765]
click at [126, 21] on icon at bounding box center [127, 21] width 12 height 12
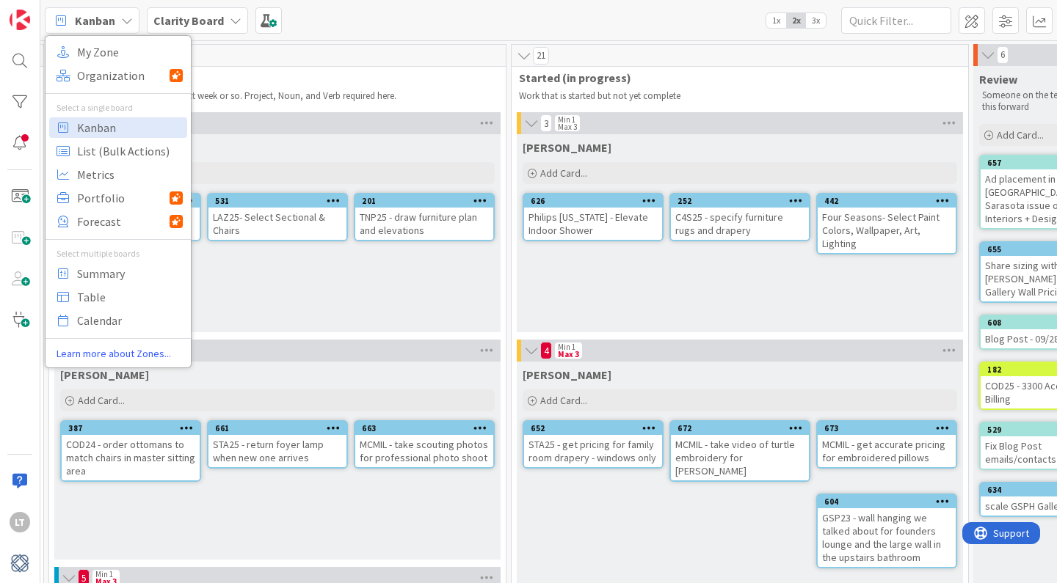
click at [167, 18] on b "Clarity Board" at bounding box center [188, 20] width 70 height 15
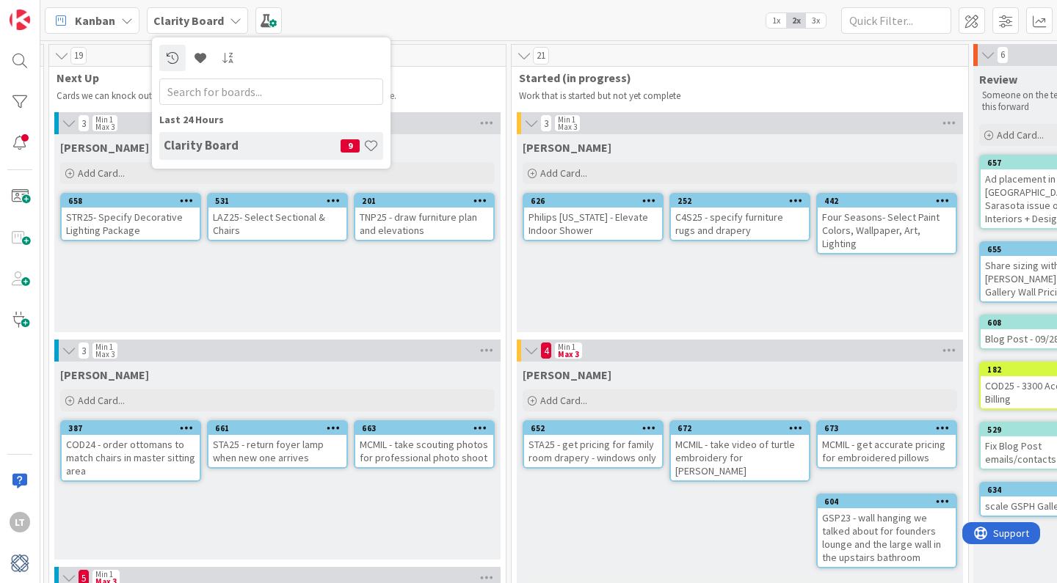
click at [316, 149] on h4 "Clarity Board" at bounding box center [252, 145] width 177 height 15
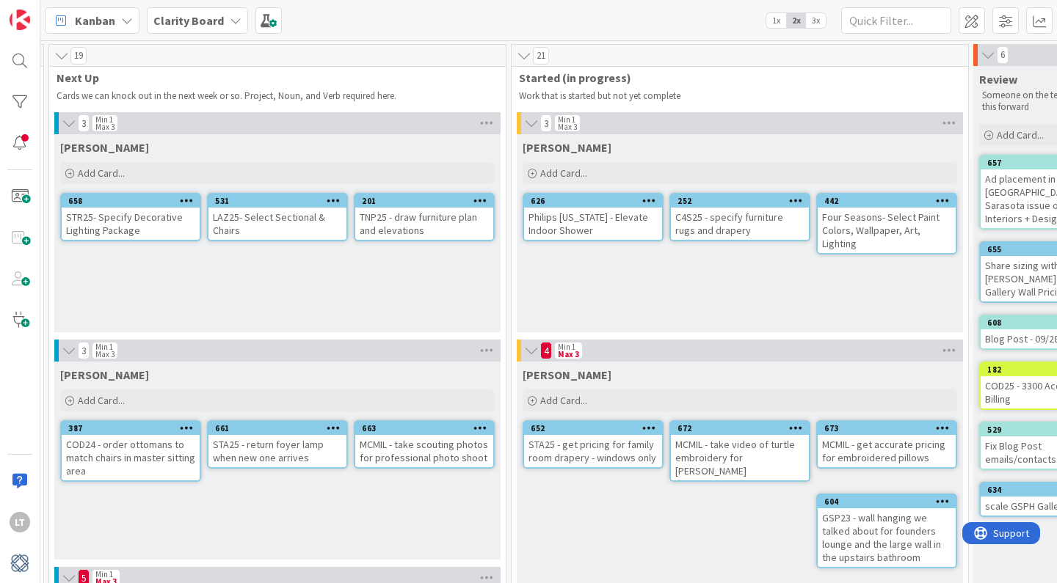
click at [137, 19] on div "Kanban" at bounding box center [92, 20] width 95 height 26
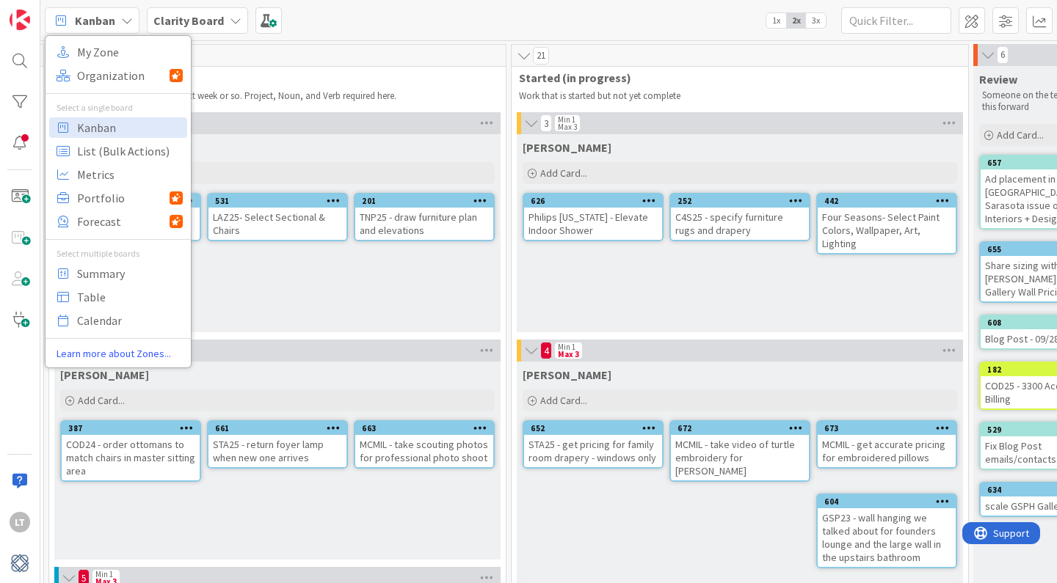
click at [328, 32] on div "Kanban My Zone Organization Select a single board Kanban List (Bulk Actions) Me…" at bounding box center [548, 20] width 1016 height 40
